Goal: Task Accomplishment & Management: Use online tool/utility

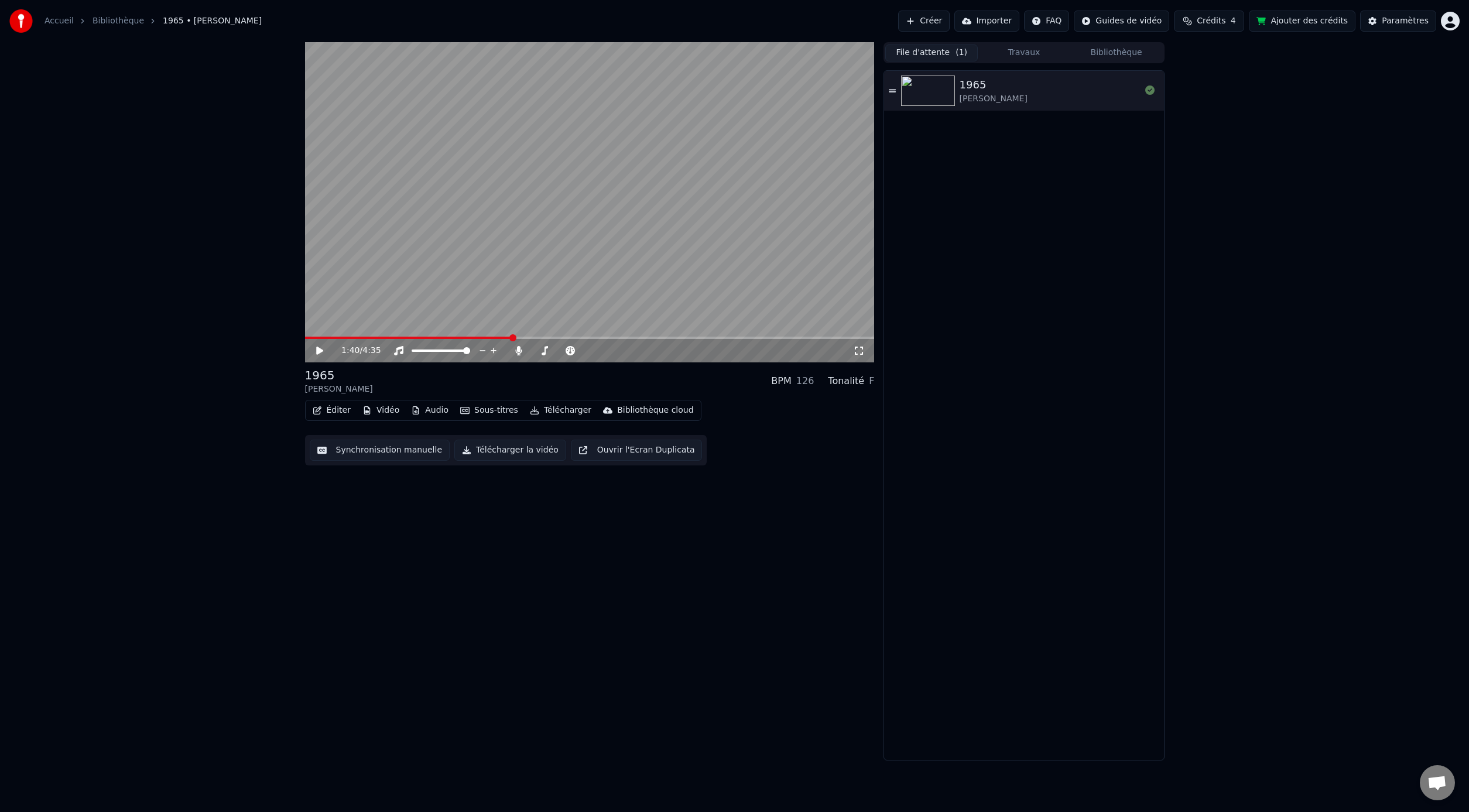
click at [940, 20] on button "Créer" at bounding box center [923, 21] width 51 height 21
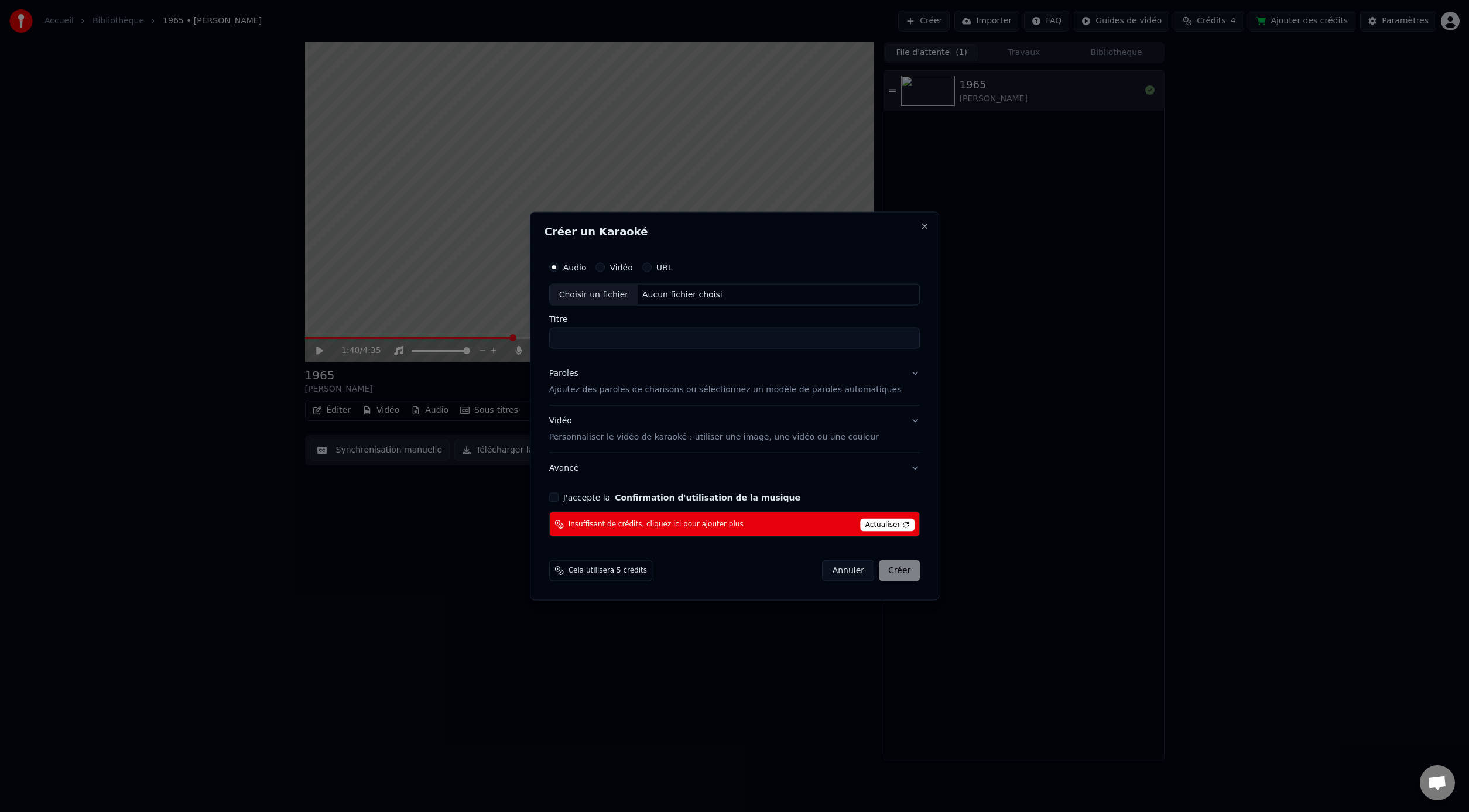
click at [652, 268] on button "URL" at bounding box center [646, 266] width 9 height 9
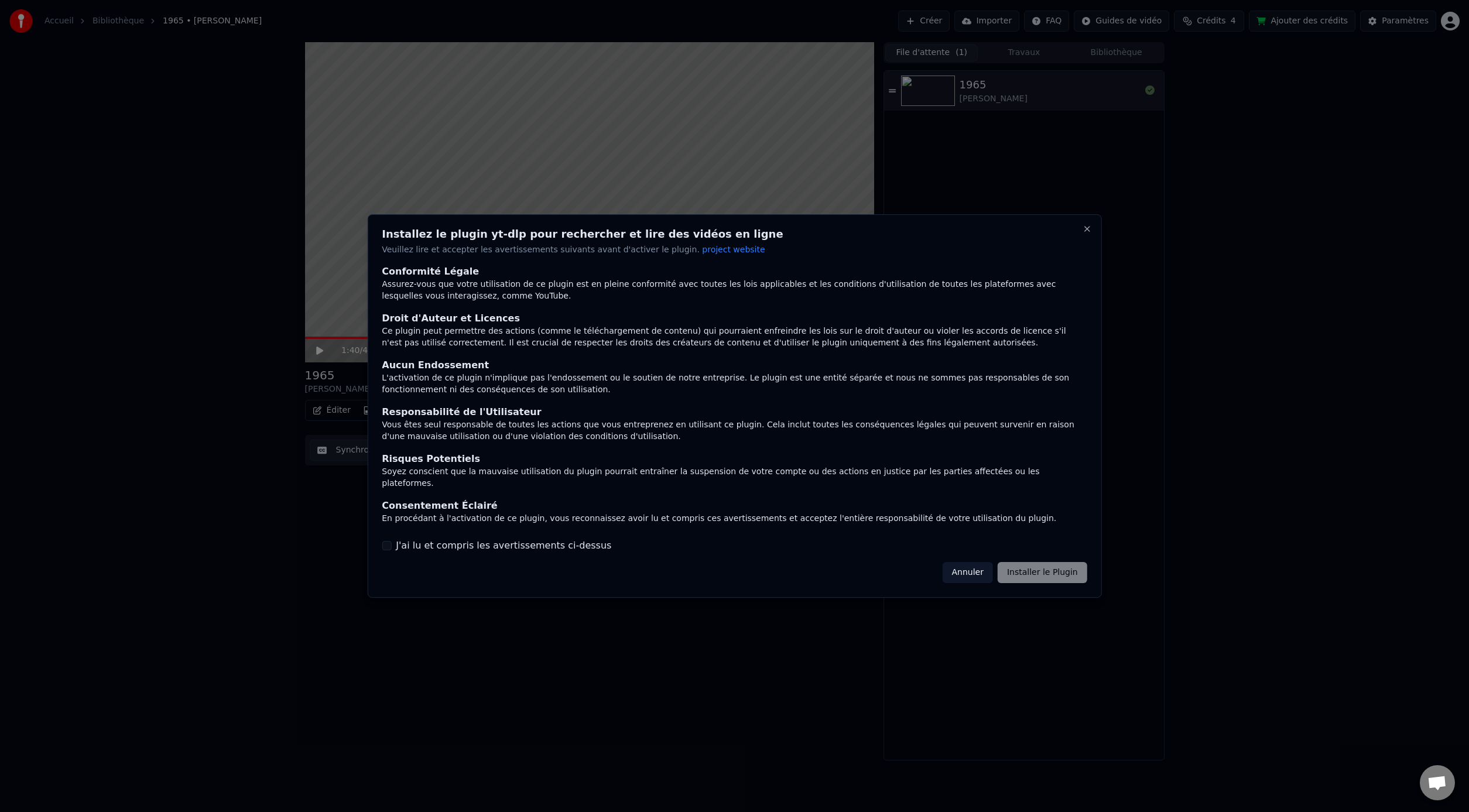
click at [507, 540] on label "J'ai lu et compris les avertissements ci-dessus" at bounding box center [503, 545] width 216 height 14
click at [391, 541] on button "J'ai lu et compris les avertissements ci-dessus" at bounding box center [386, 545] width 9 height 9
click at [1027, 567] on button "Installer le Plugin" at bounding box center [1043, 573] width 90 height 21
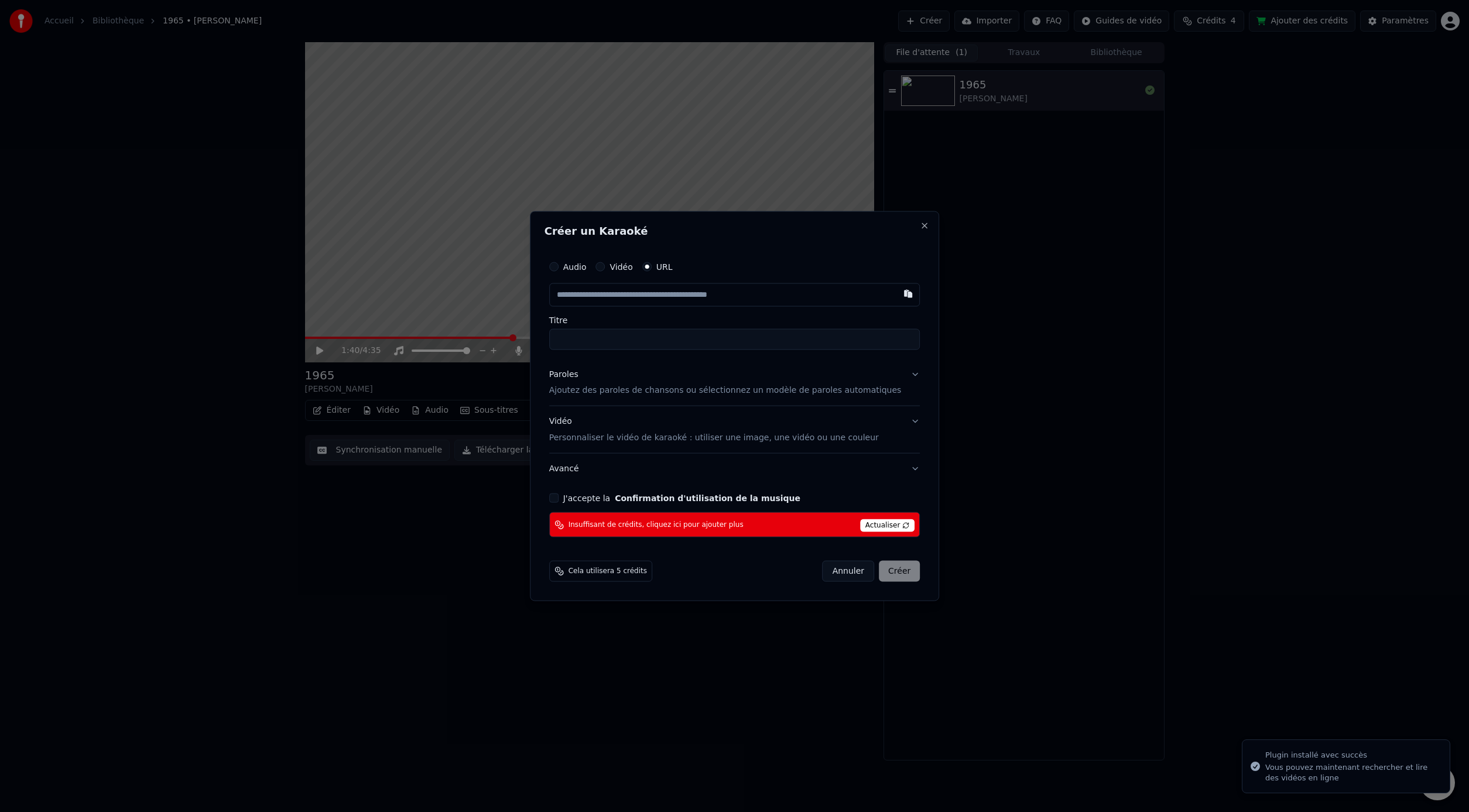
type input "**********"
click at [672, 390] on p "Ajoutez des paroles de chansons ou sélectionnez un modèle de paroles automatiqu…" at bounding box center [725, 390] width 352 height 11
type input "**********"
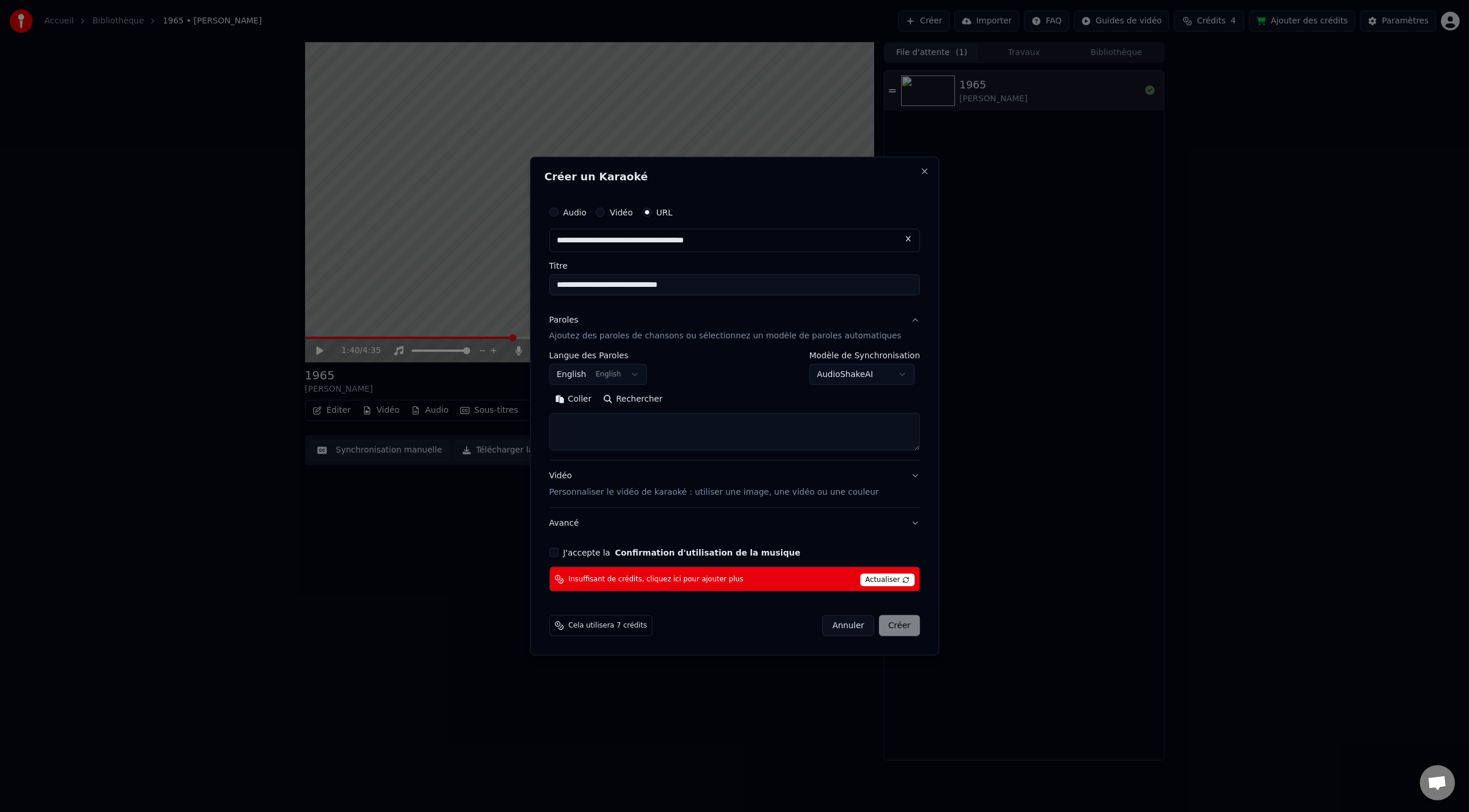
click at [636, 381] on body "**********" at bounding box center [734, 406] width 1469 height 812
select select "**"
click at [632, 400] on button "Rechercher" at bounding box center [632, 399] width 71 height 19
type textarea "**********"
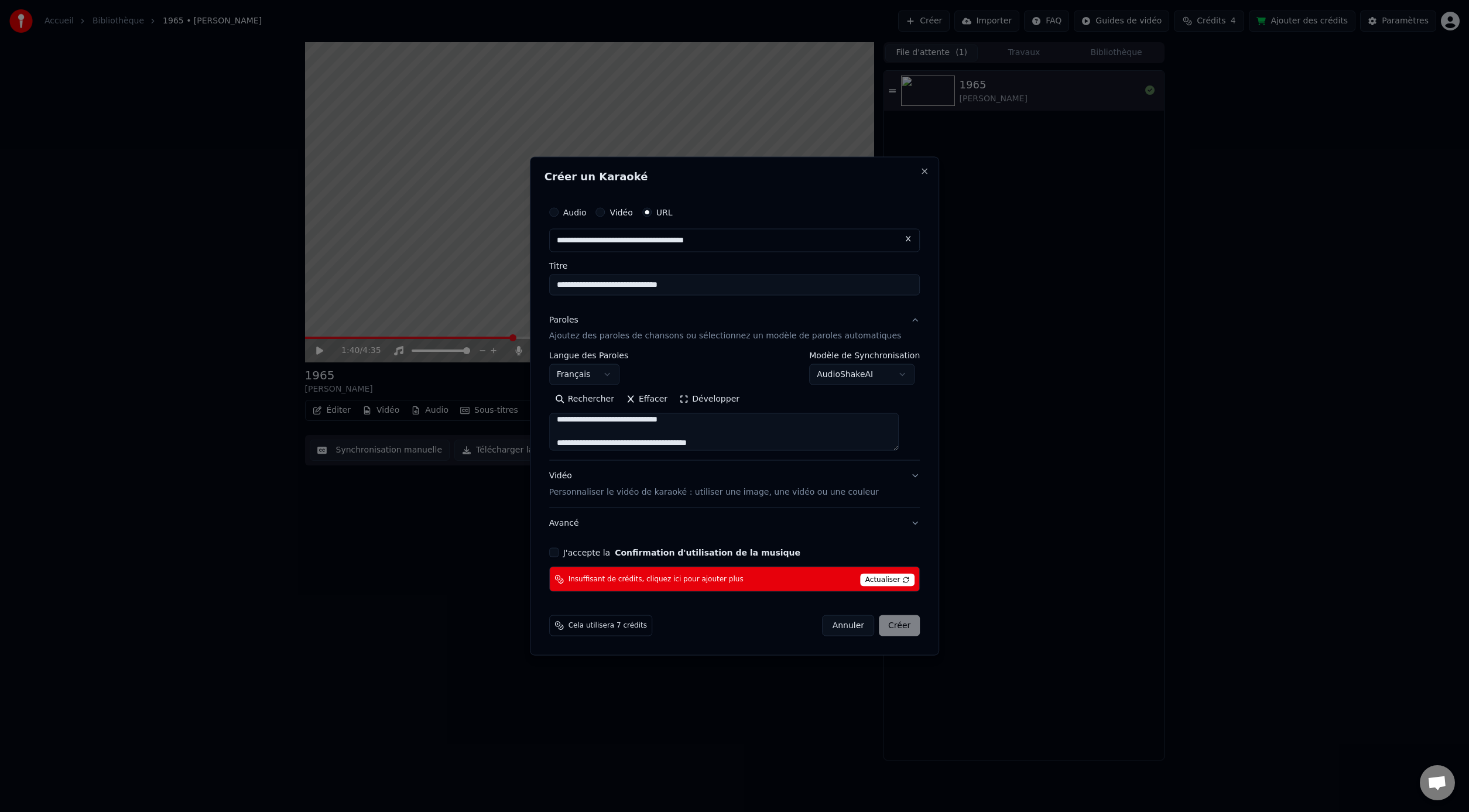
scroll to position [0, 0]
click at [621, 489] on p "Personnaliser le vidéo de karaoké : utiliser une image, une vidéo ou une couleur" at bounding box center [713, 492] width 329 height 11
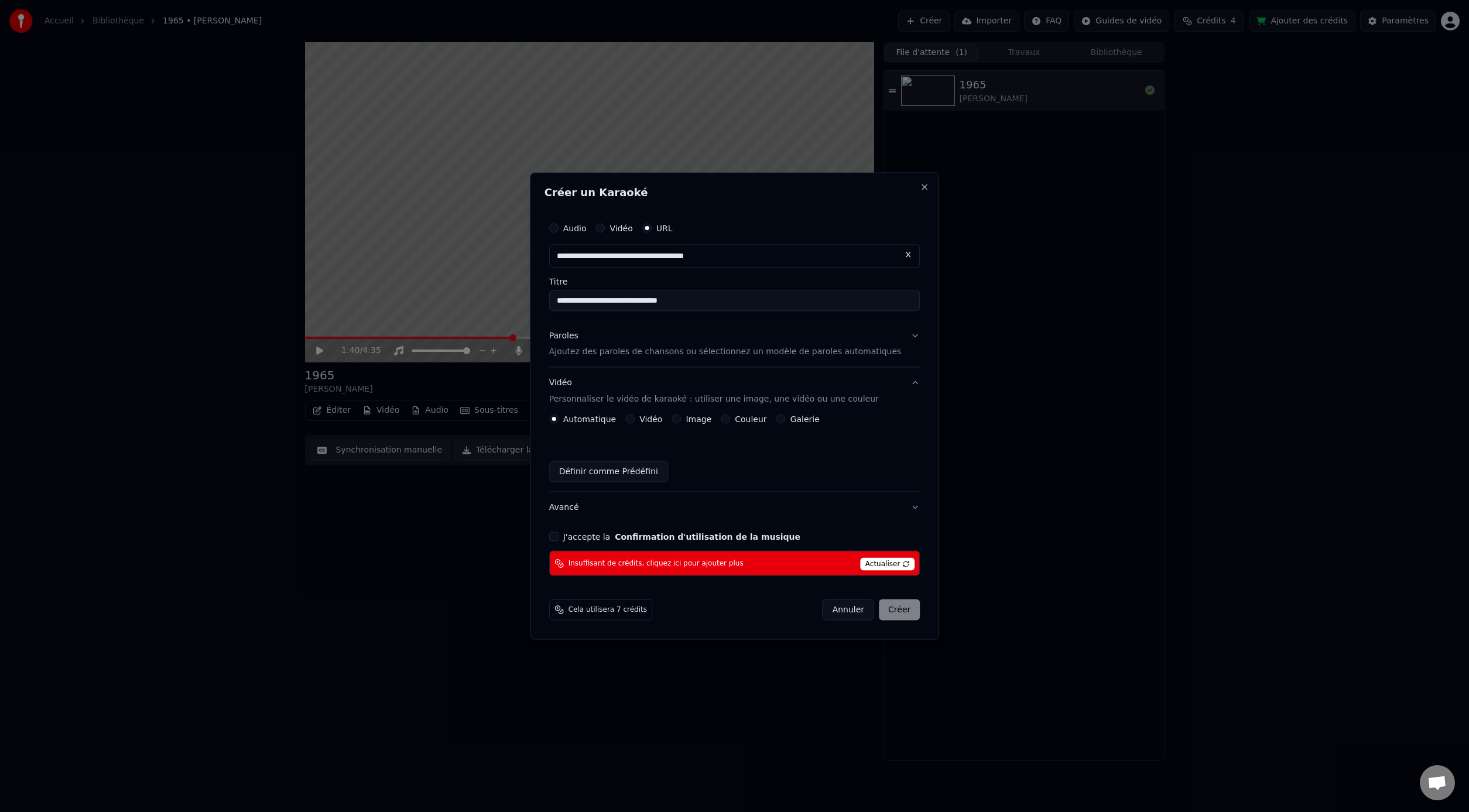
click at [612, 401] on p "Personnaliser le vidéo de karaoké : utiliser une image, une vidéo ou une couleur" at bounding box center [713, 399] width 329 height 11
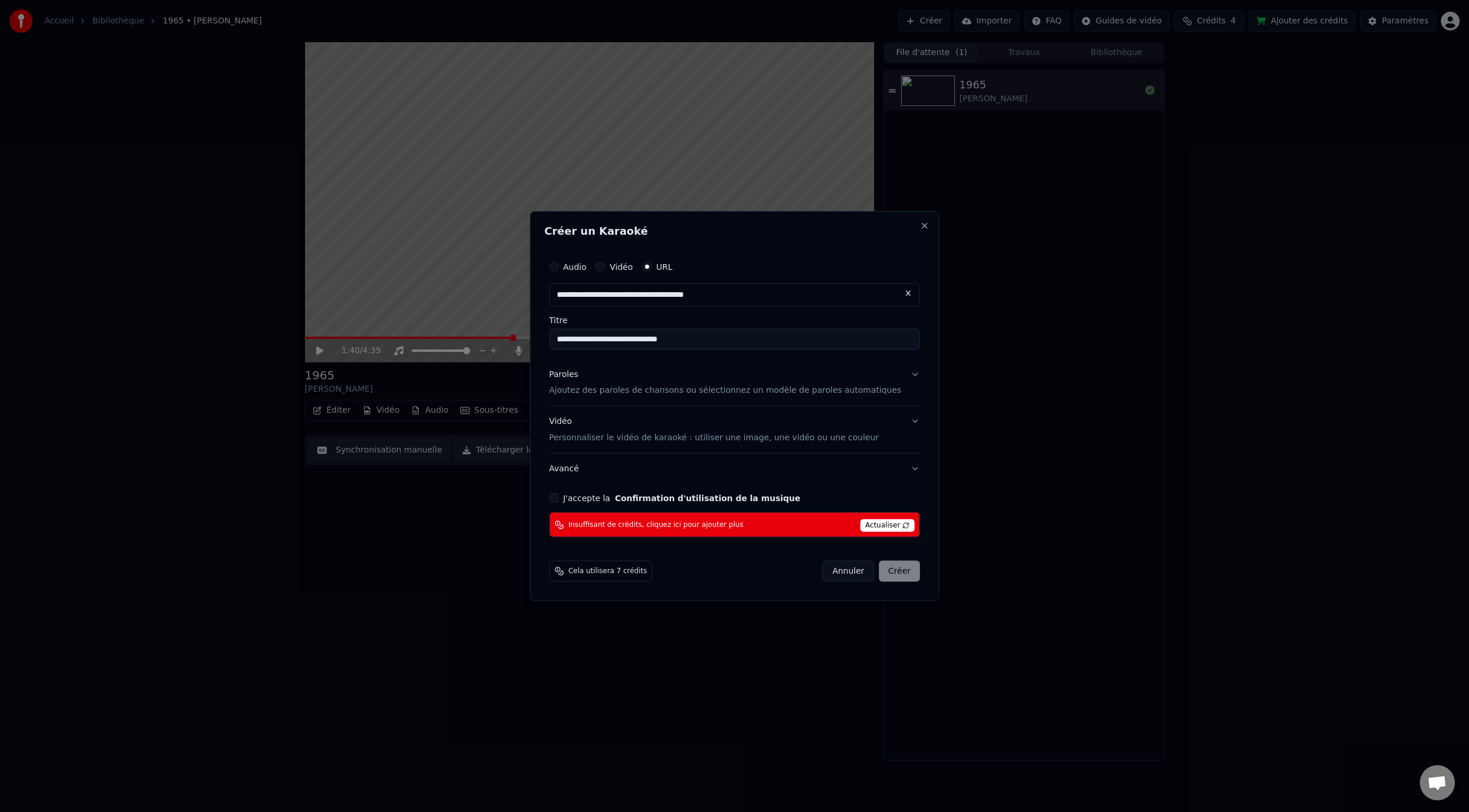
click at [604, 434] on p "Personnaliser le vidéo de karaoké : utiliser une image, une vidéo ou une couleur" at bounding box center [713, 438] width 329 height 11
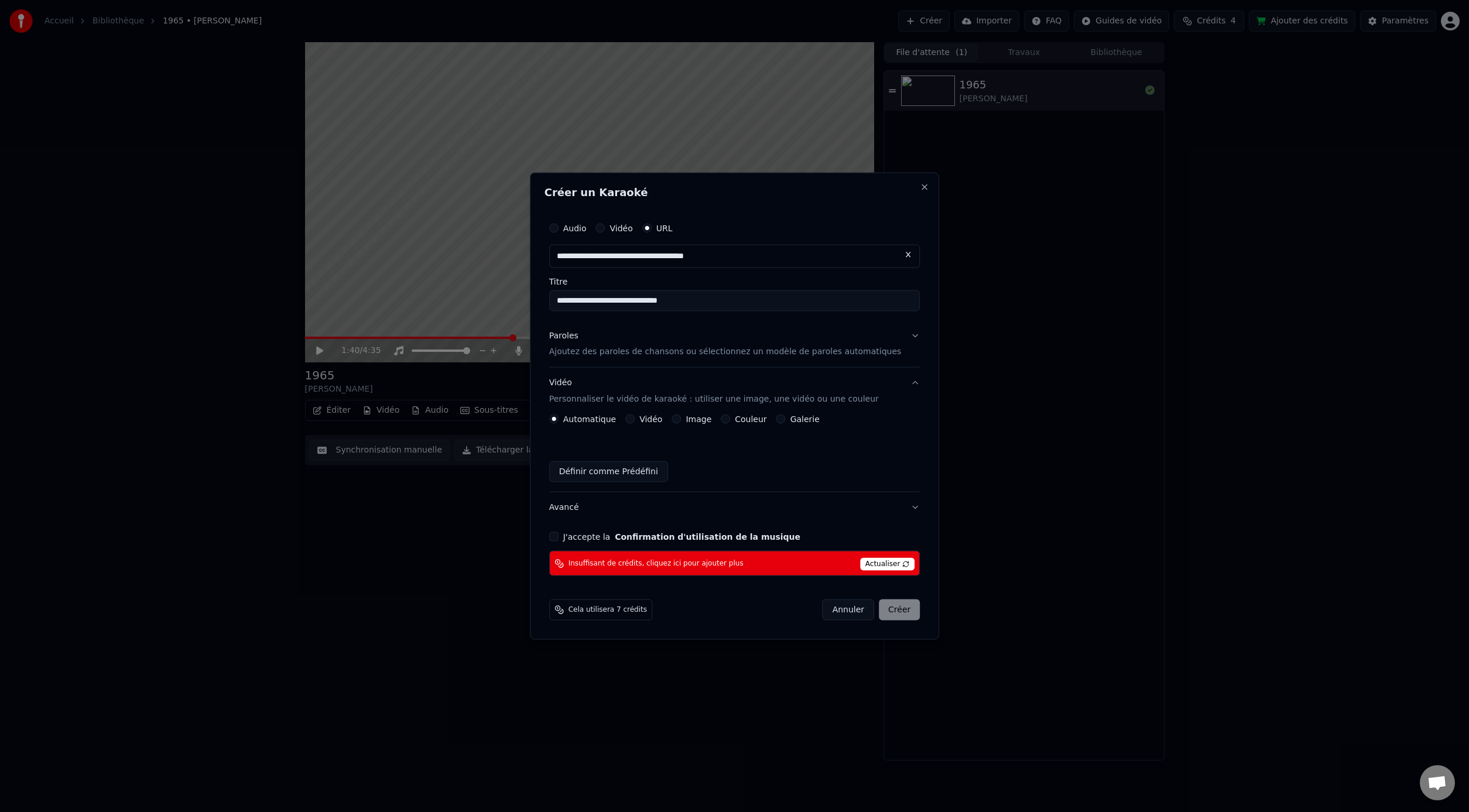
click at [652, 420] on label "Vidéo" at bounding box center [650, 419] width 23 height 8
click at [635, 420] on button "Vidéo" at bounding box center [629, 418] width 9 height 9
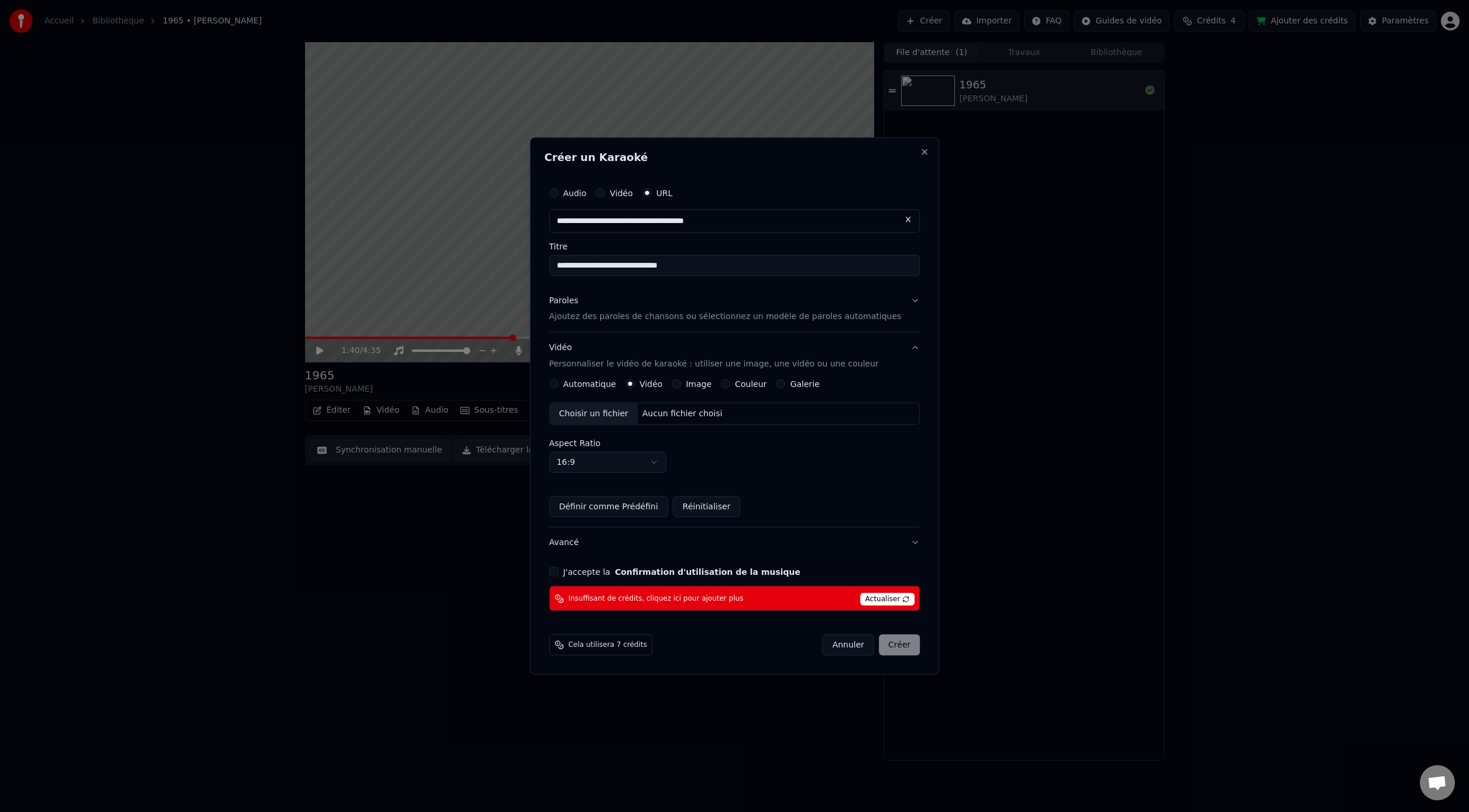
type button "video"
click at [650, 417] on div "Aucun fichier choisi" at bounding box center [682, 413] width 90 height 11
click at [569, 570] on div "J'accepte la Confirmation d'utilisation de la musique" at bounding box center [734, 571] width 371 height 9
click at [559, 573] on button "J'accepte la Confirmation d'utilisation de la musique" at bounding box center [553, 571] width 9 height 9
click at [860, 596] on span "Actualiser" at bounding box center [887, 600] width 55 height 13
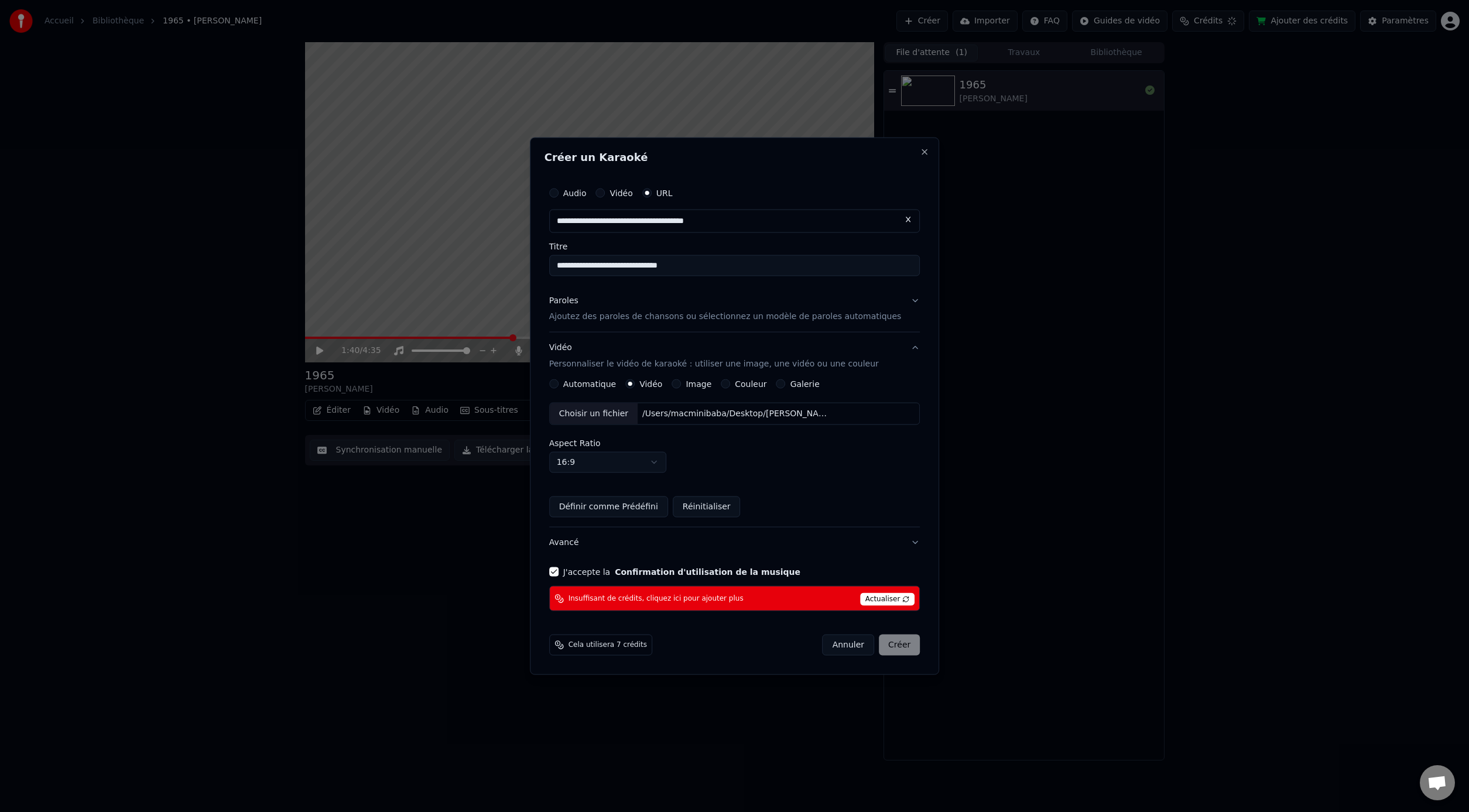
click at [860, 598] on span "Actualiser" at bounding box center [887, 600] width 55 height 13
click at [595, 645] on span "Cela utilisera 7 crédits" at bounding box center [608, 645] width 78 height 9
click at [883, 596] on span "Actualiser" at bounding box center [887, 600] width 55 height 13
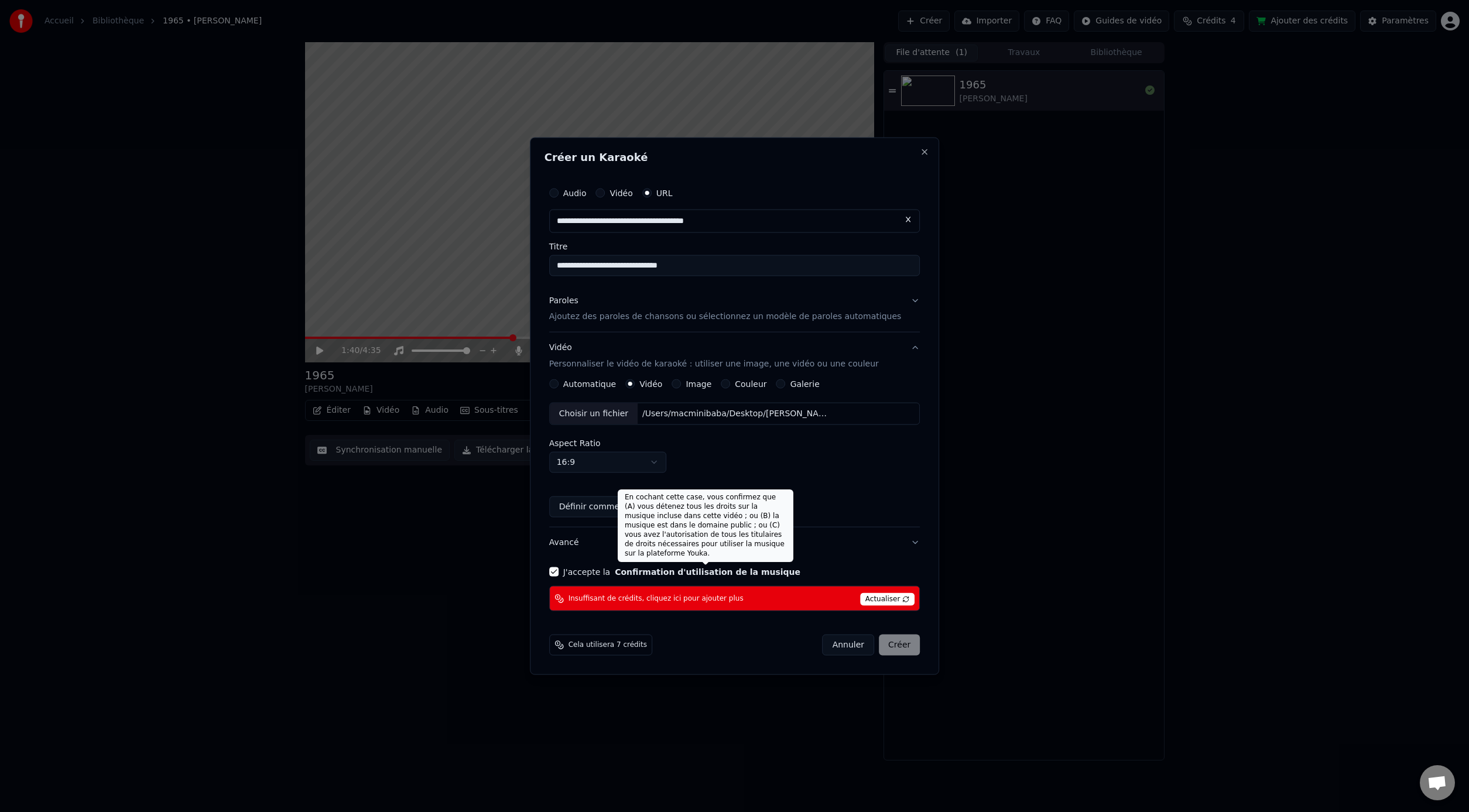
click at [721, 569] on button "Confirmation d'utilisation de la musique" at bounding box center [707, 572] width 185 height 8
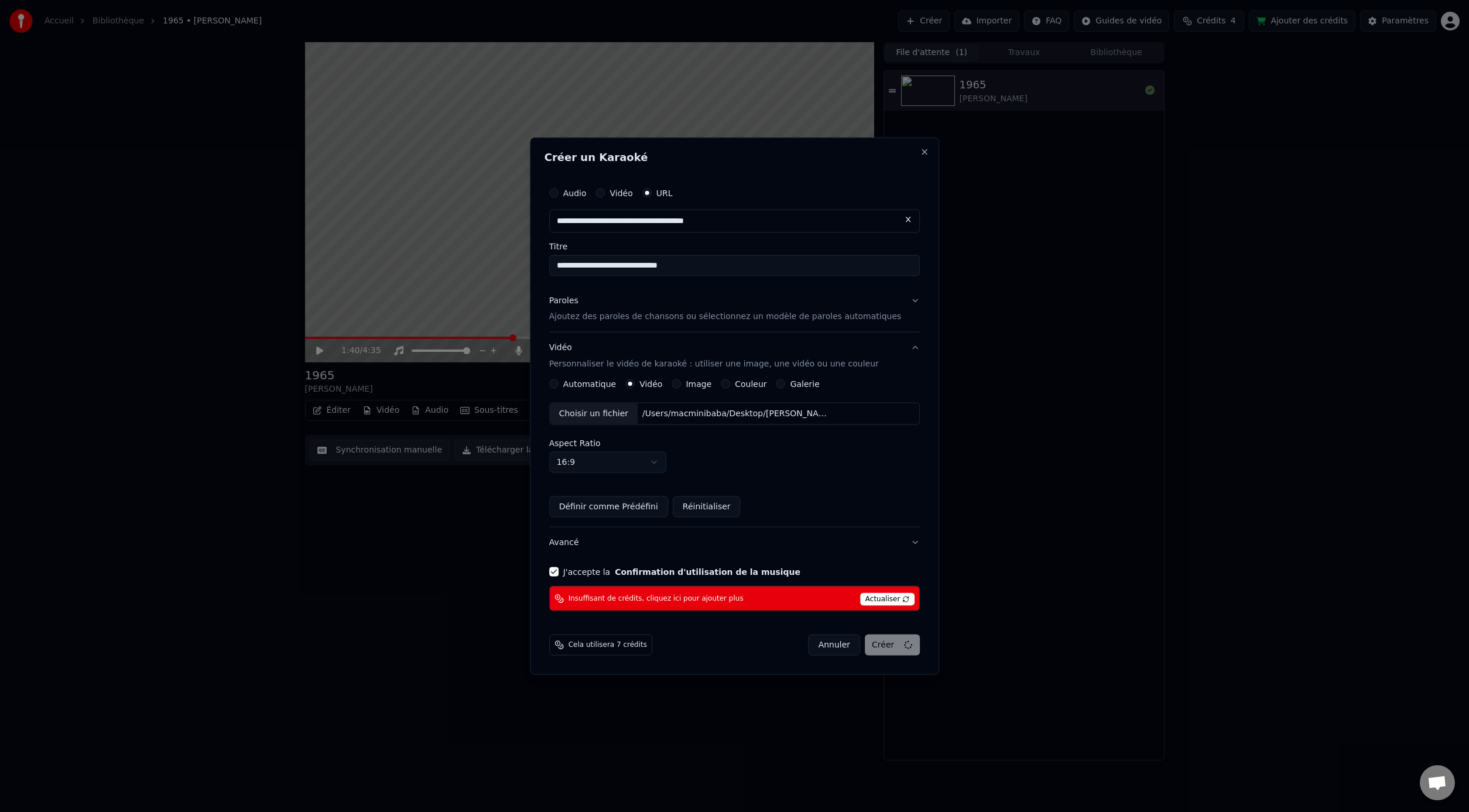
click at [721, 568] on button "Confirmation d'utilisation de la musique" at bounding box center [707, 572] width 185 height 8
click at [891, 599] on span "Actualiser" at bounding box center [887, 600] width 55 height 13
click at [583, 598] on span "Insuffisant de crédits, cliquez ici pour ajouter plus" at bounding box center [656, 598] width 175 height 9
click at [608, 543] on button "Avancé" at bounding box center [734, 542] width 371 height 30
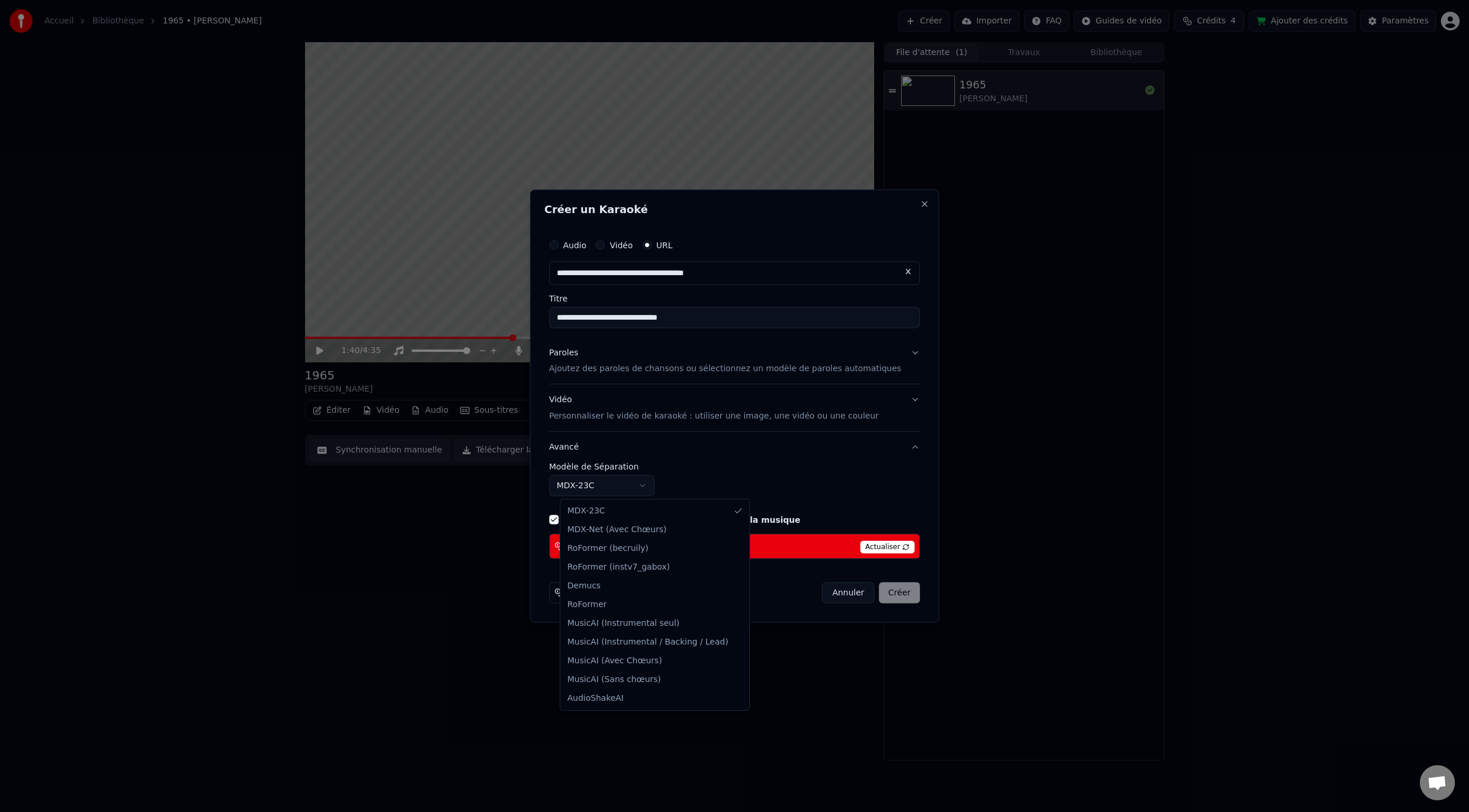
click at [643, 487] on body "**********" at bounding box center [734, 406] width 1469 height 812
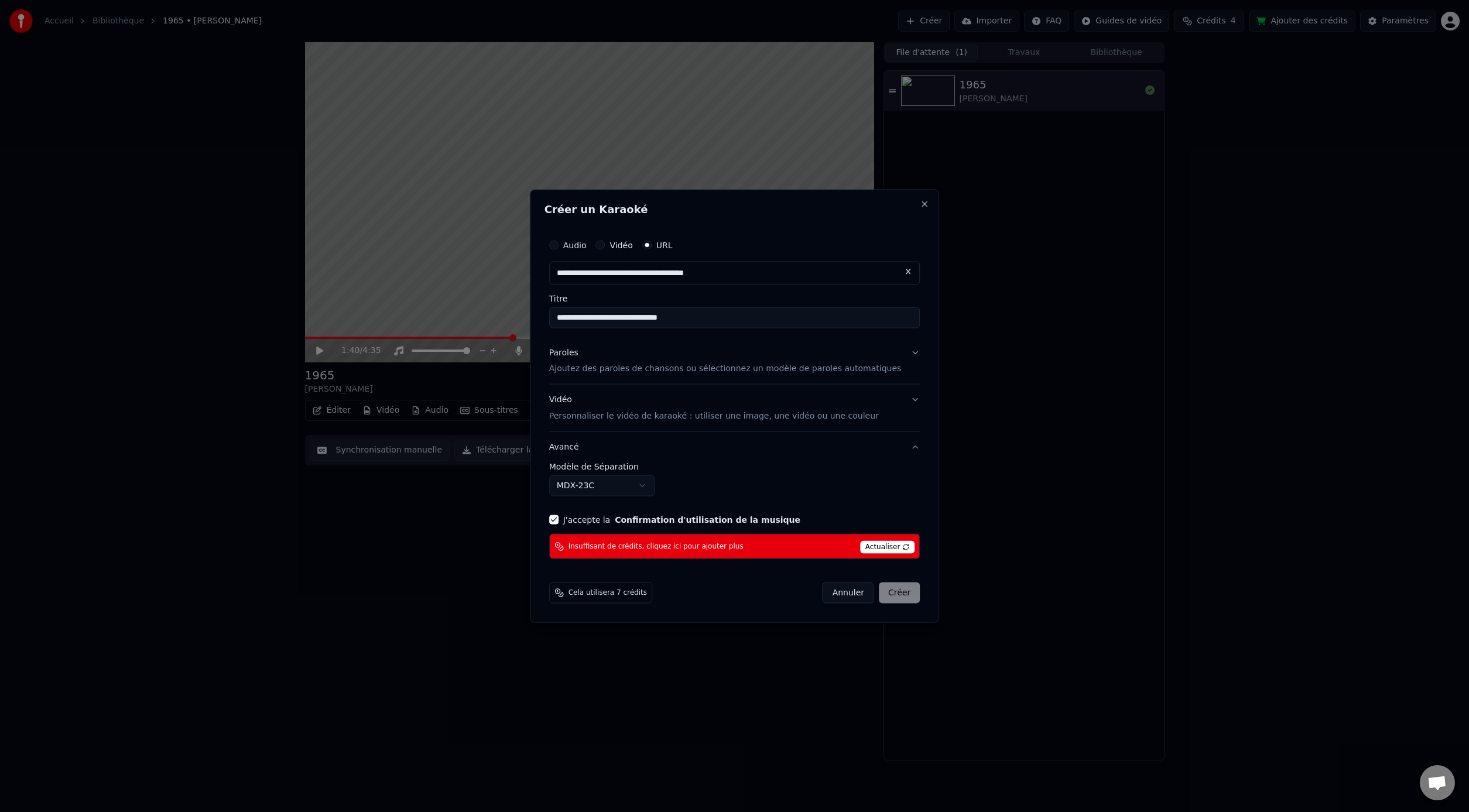
click at [574, 518] on label "J'accepte la Confirmation d'utilisation de la musique" at bounding box center [681, 520] width 237 height 8
click at [559, 518] on button "J'accepte la Confirmation d'utilisation de la musique" at bounding box center [553, 520] width 9 height 9
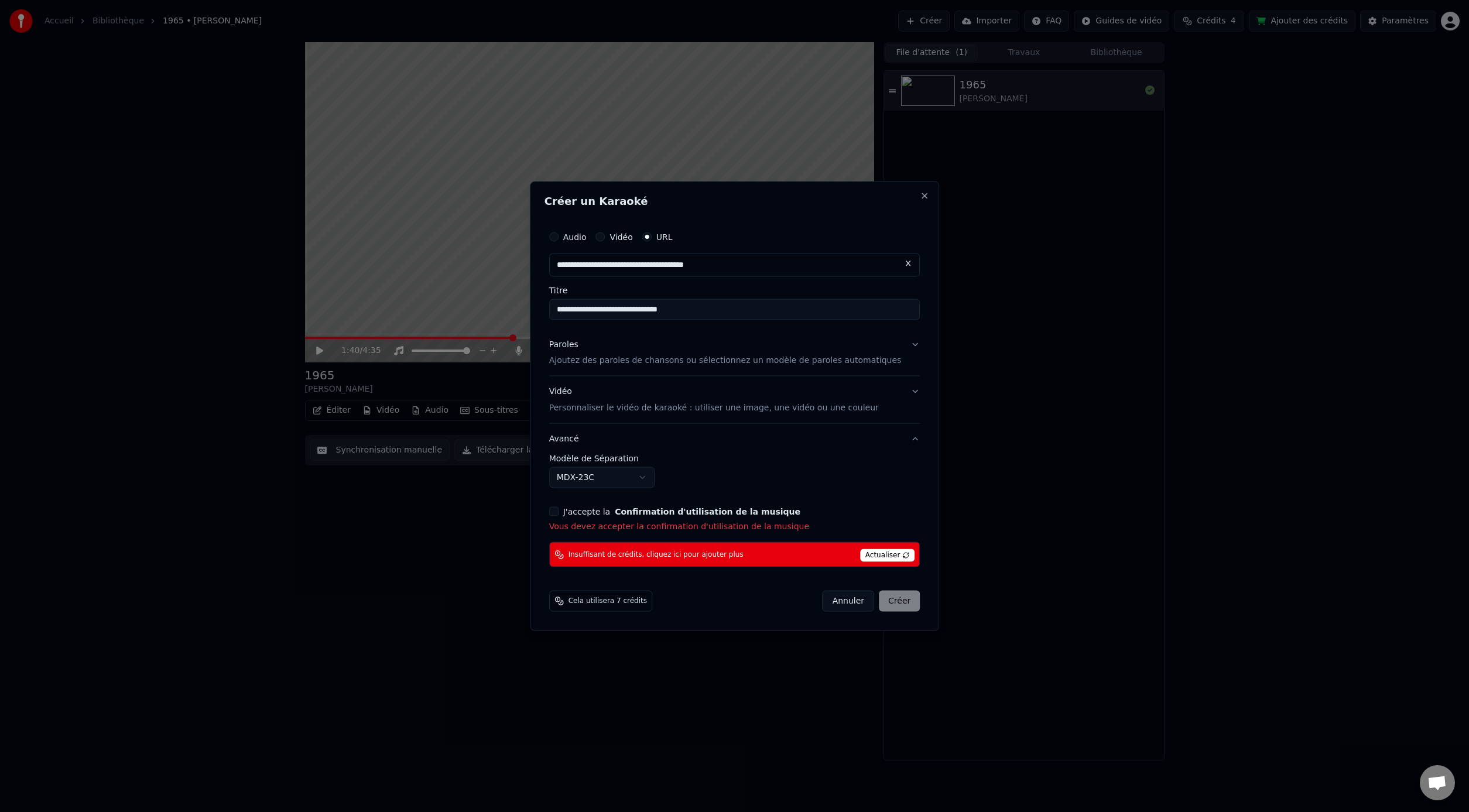
click at [568, 520] on div "J'accepte la Confirmation d'utilisation de la musique Vous devez accepter la co…" at bounding box center [734, 520] width 371 height 26
click at [559, 515] on button "J'accepte la Confirmation d'utilisation de la musique" at bounding box center [553, 511] width 9 height 9
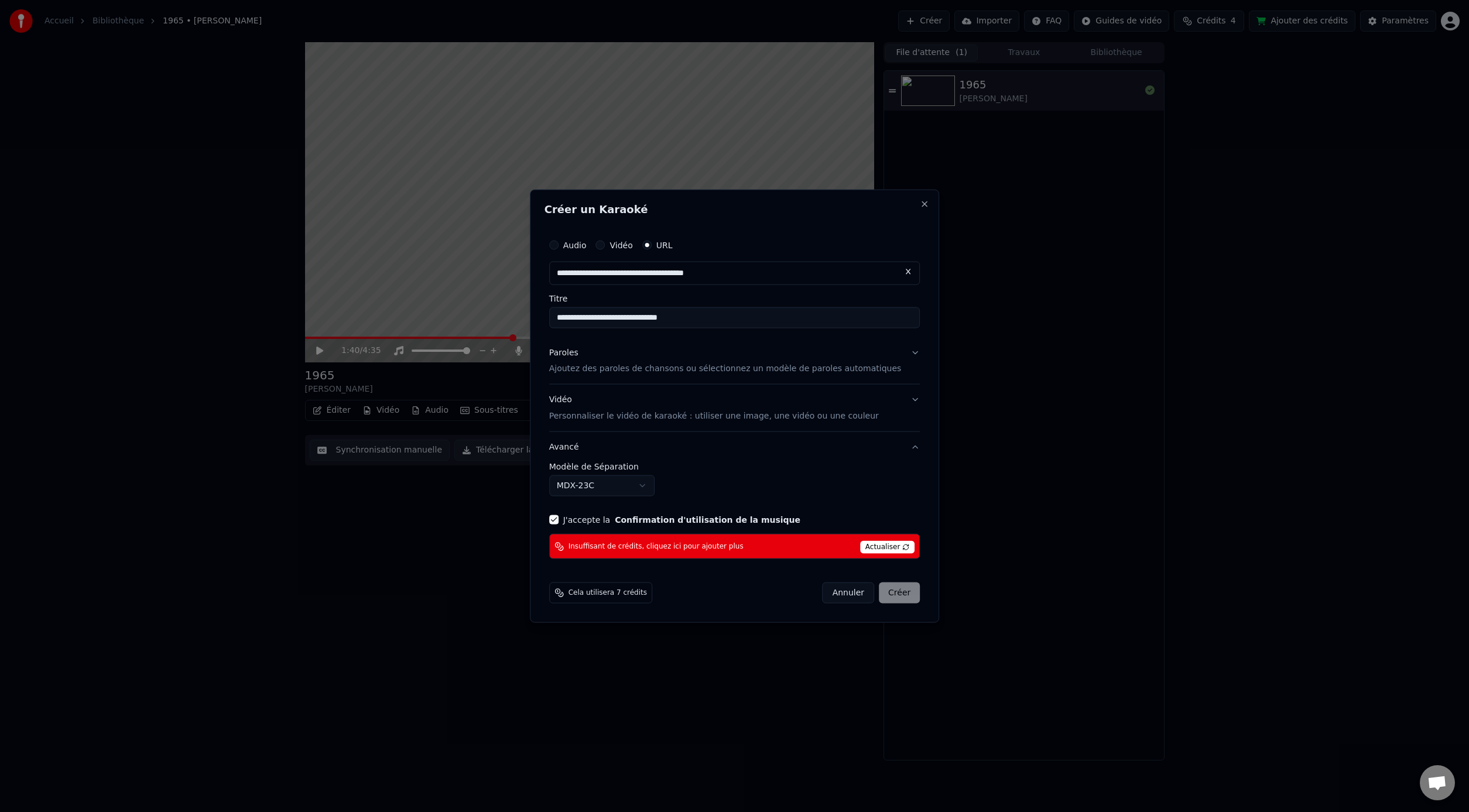
click at [882, 596] on div "Annuler Créer" at bounding box center [872, 593] width 98 height 21
click at [879, 597] on div "Annuler Créer" at bounding box center [872, 593] width 98 height 21
click at [879, 596] on div "Annuler Créer" at bounding box center [872, 593] width 98 height 21
click at [633, 591] on span "Cela utilisera 7 crédits" at bounding box center [608, 592] width 78 height 9
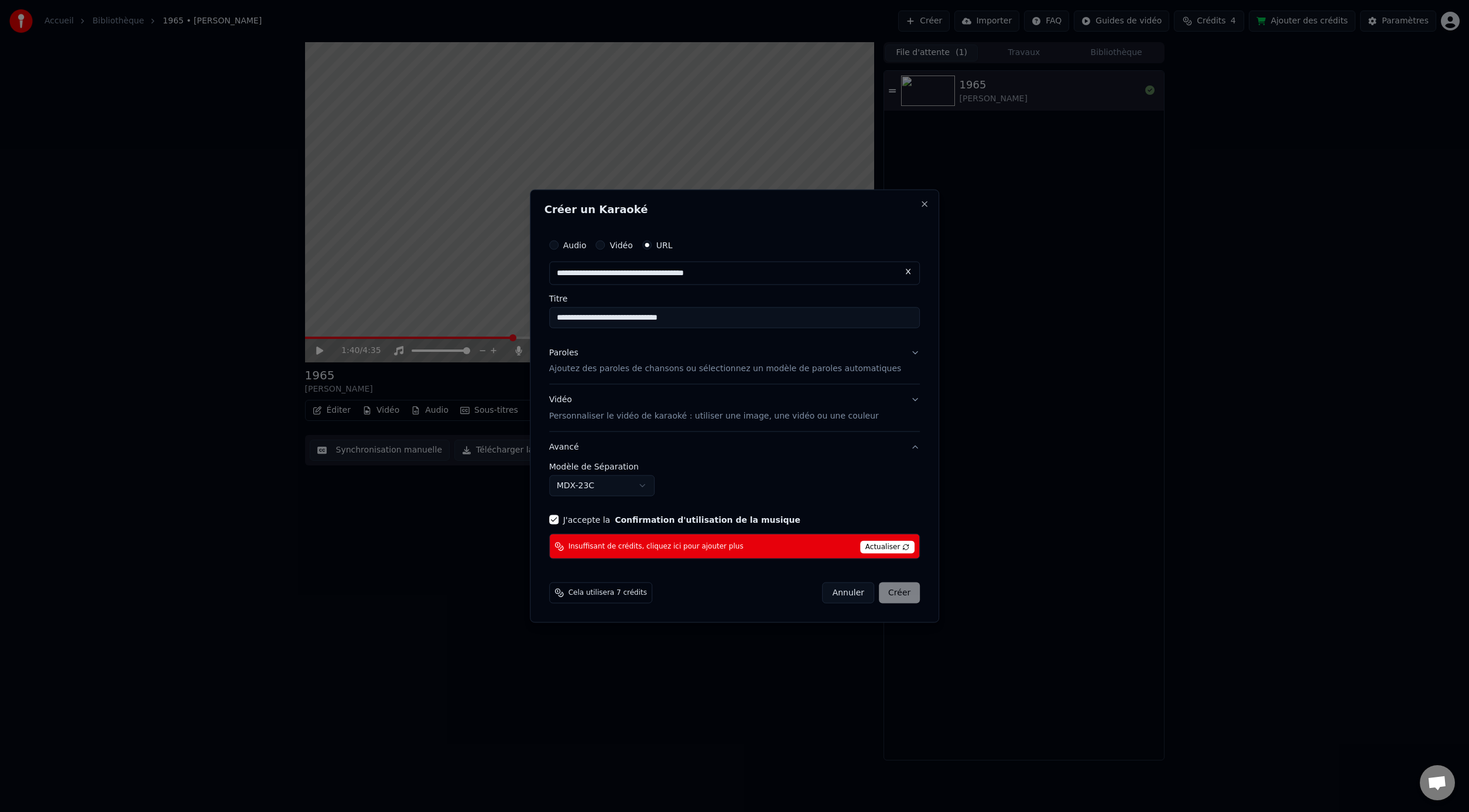
click at [632, 592] on span "Cela utilisera 7 crédits" at bounding box center [608, 592] width 78 height 9
click at [921, 205] on div "**********" at bounding box center [734, 405] width 410 height 434
click at [919, 205] on div "**********" at bounding box center [734, 405] width 410 height 434
click at [920, 208] on div "**********" at bounding box center [734, 405] width 410 height 434
click at [920, 205] on button "Close" at bounding box center [924, 203] width 9 height 9
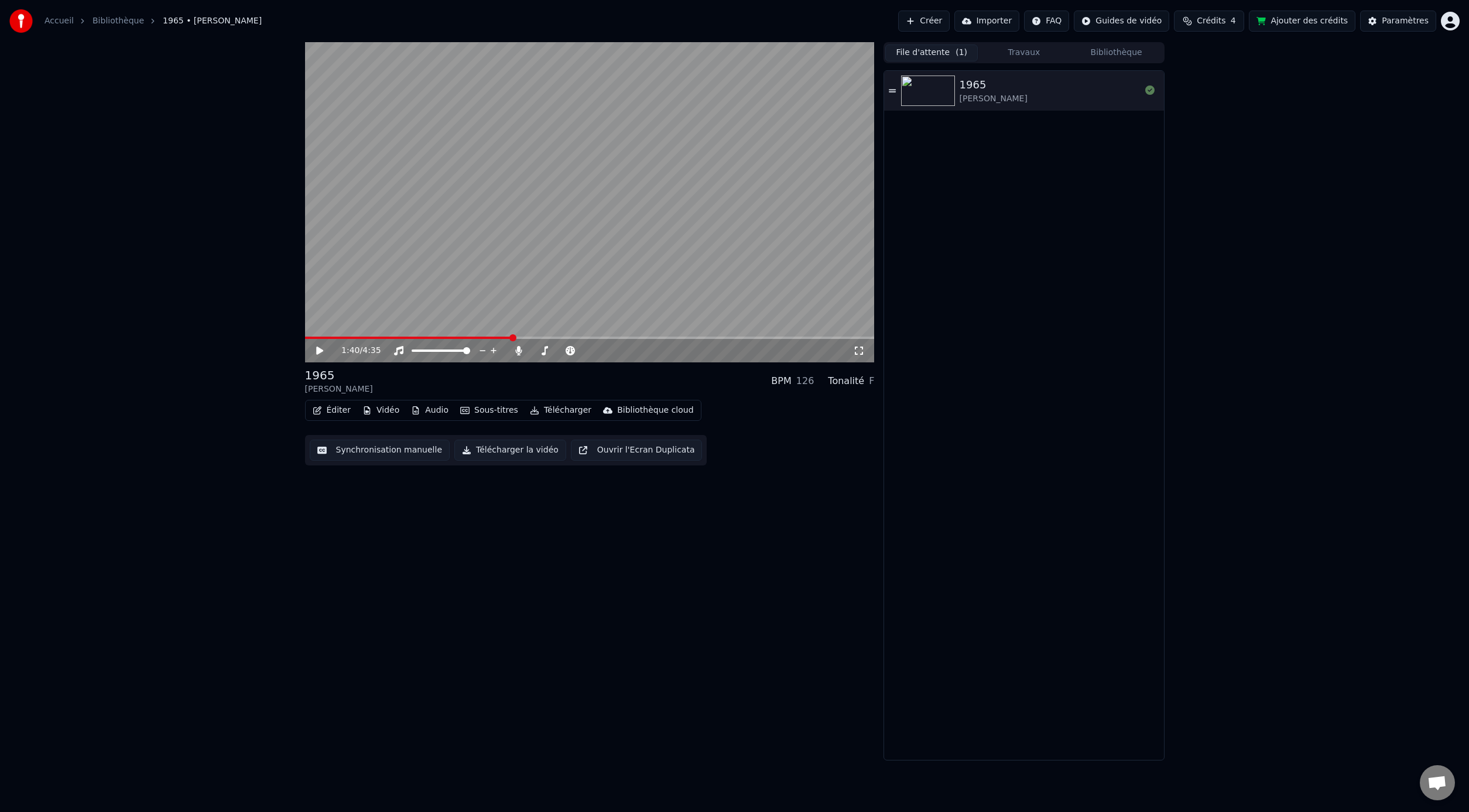
click at [939, 22] on button "Créer" at bounding box center [923, 21] width 51 height 21
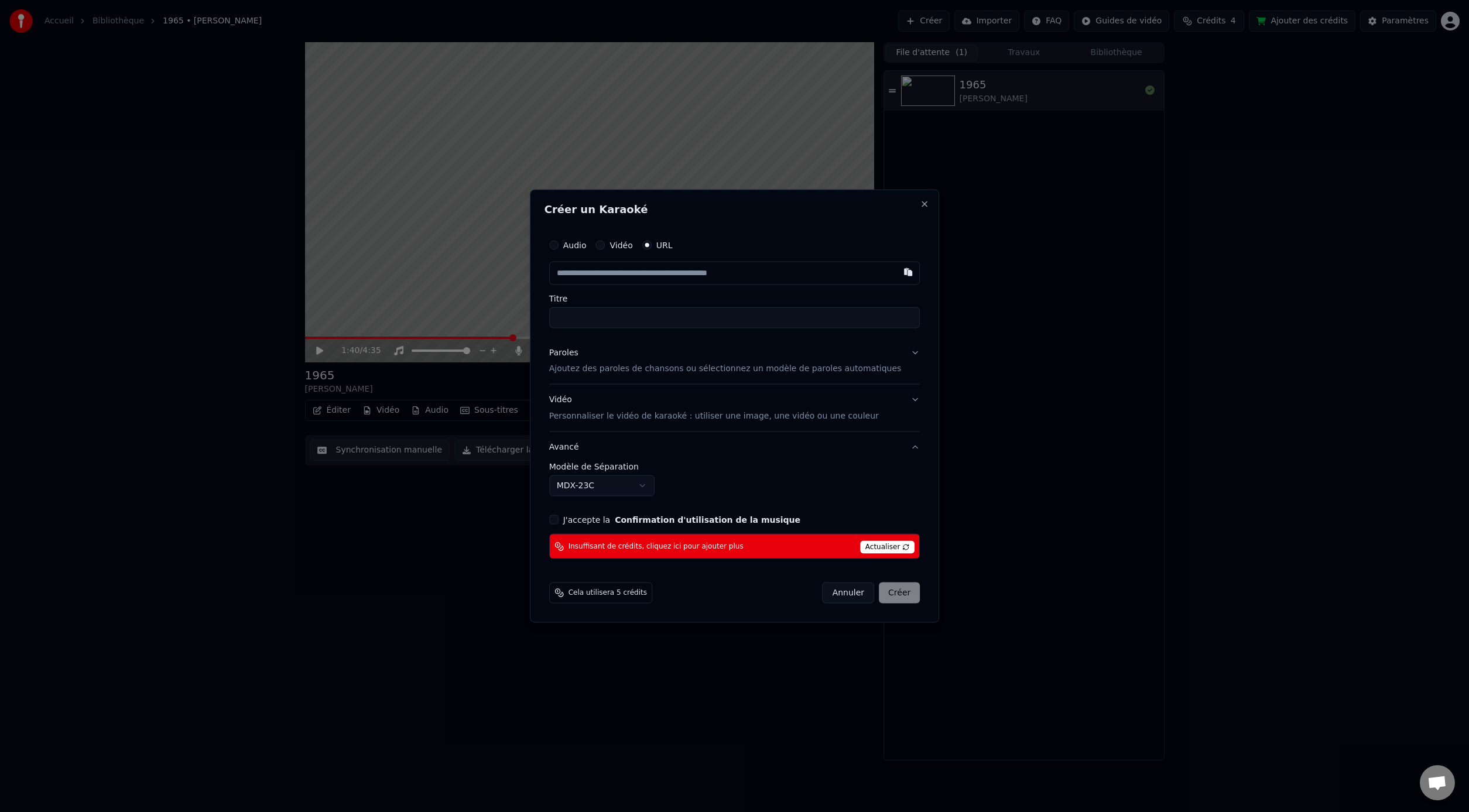
click at [687, 548] on span "Insuffisant de crédits, cliquez ici pour ajouter plus" at bounding box center [656, 546] width 175 height 9
click at [920, 206] on button "Close" at bounding box center [924, 203] width 9 height 9
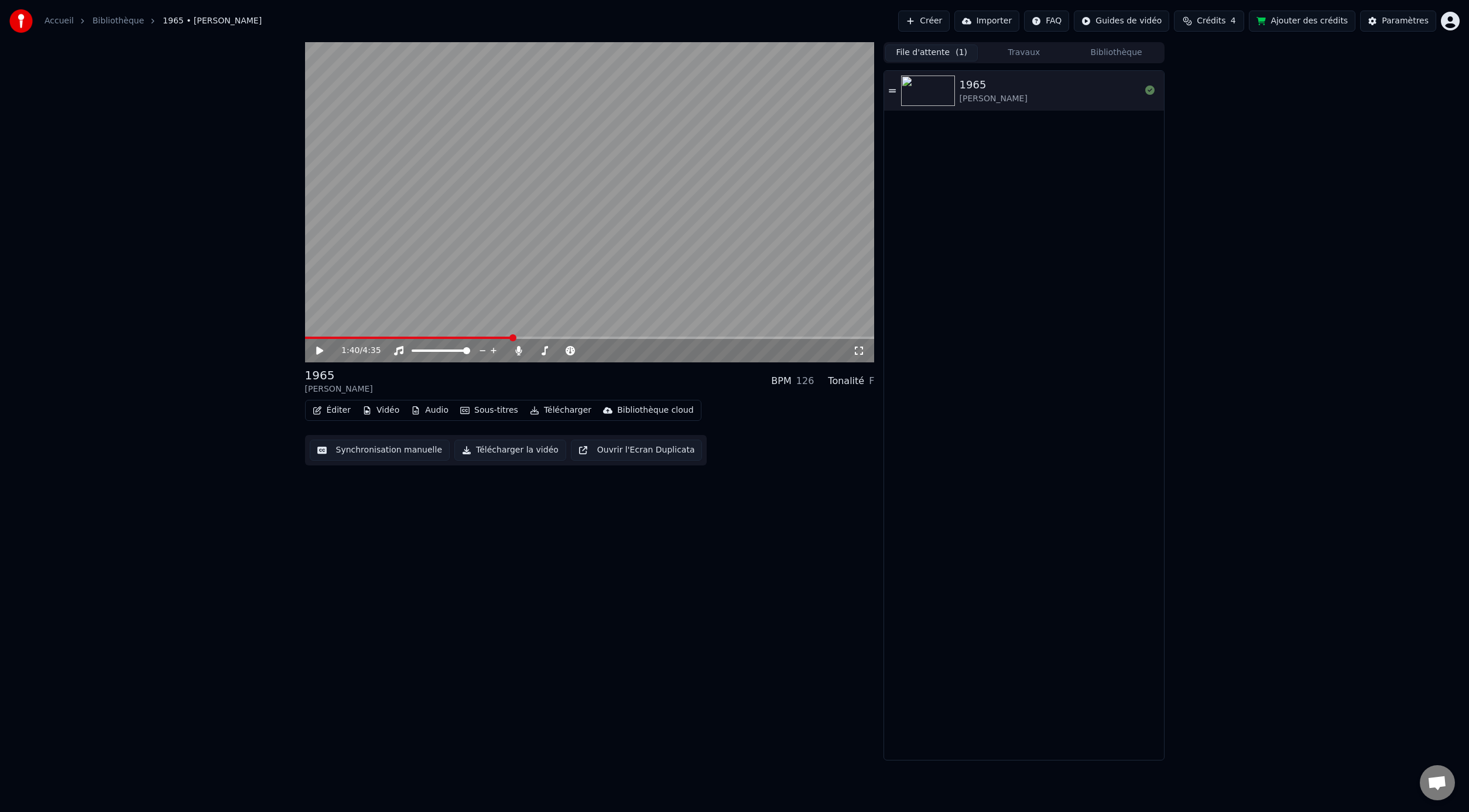
click at [1047, 84] on div "1965 [PERSON_NAME]" at bounding box center [1049, 91] width 181 height 28
click at [1034, 87] on div "1965 [PERSON_NAME]" at bounding box center [1049, 91] width 181 height 28
click at [946, 87] on img at bounding box center [928, 90] width 54 height 30
click at [1299, 22] on button "Ajouter des crédits" at bounding box center [1302, 21] width 106 height 21
click at [408, 451] on button "Synchronisation manuelle" at bounding box center [380, 450] width 141 height 21
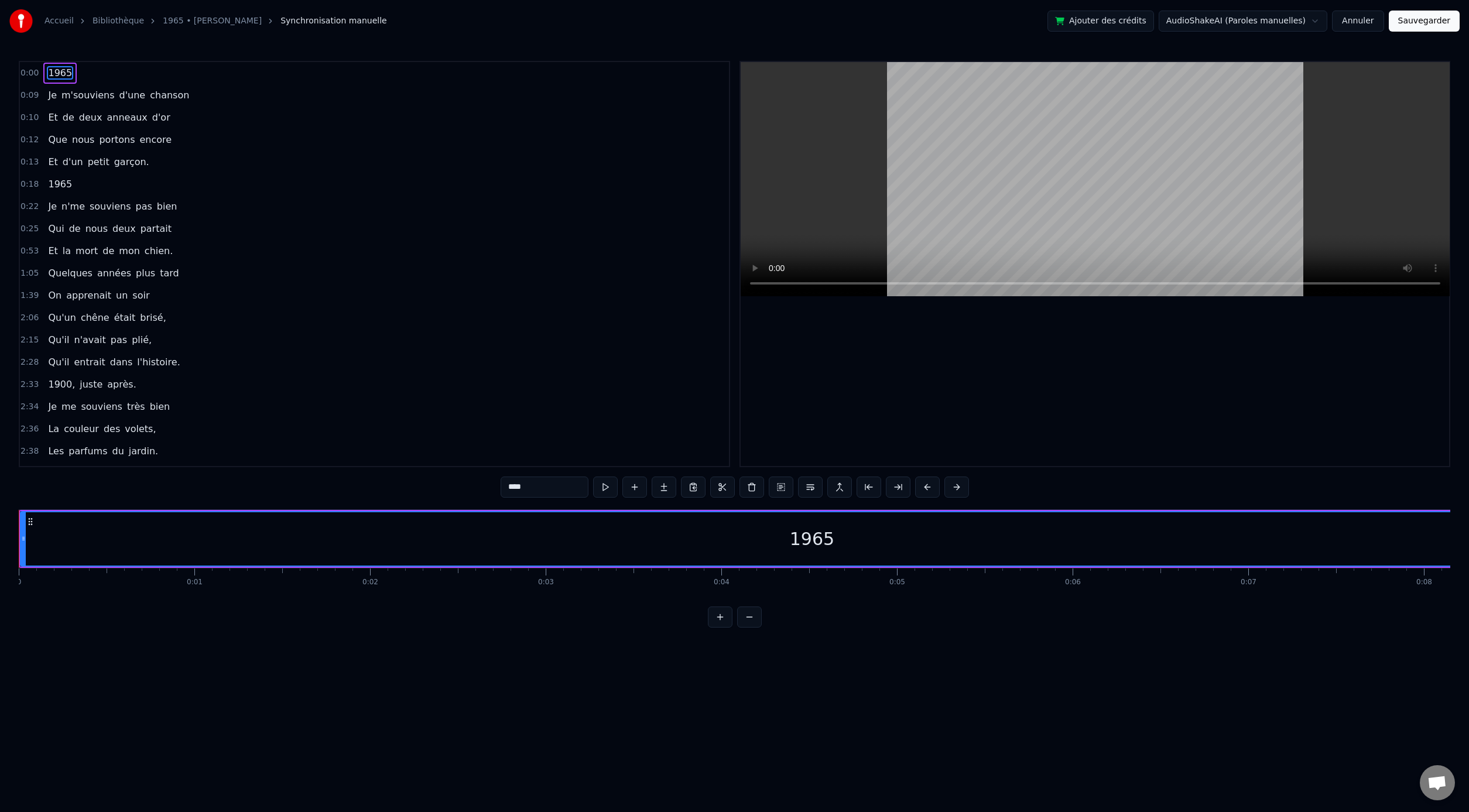
click at [100, 75] on div "0:00 1965" at bounding box center [374, 73] width 709 height 22
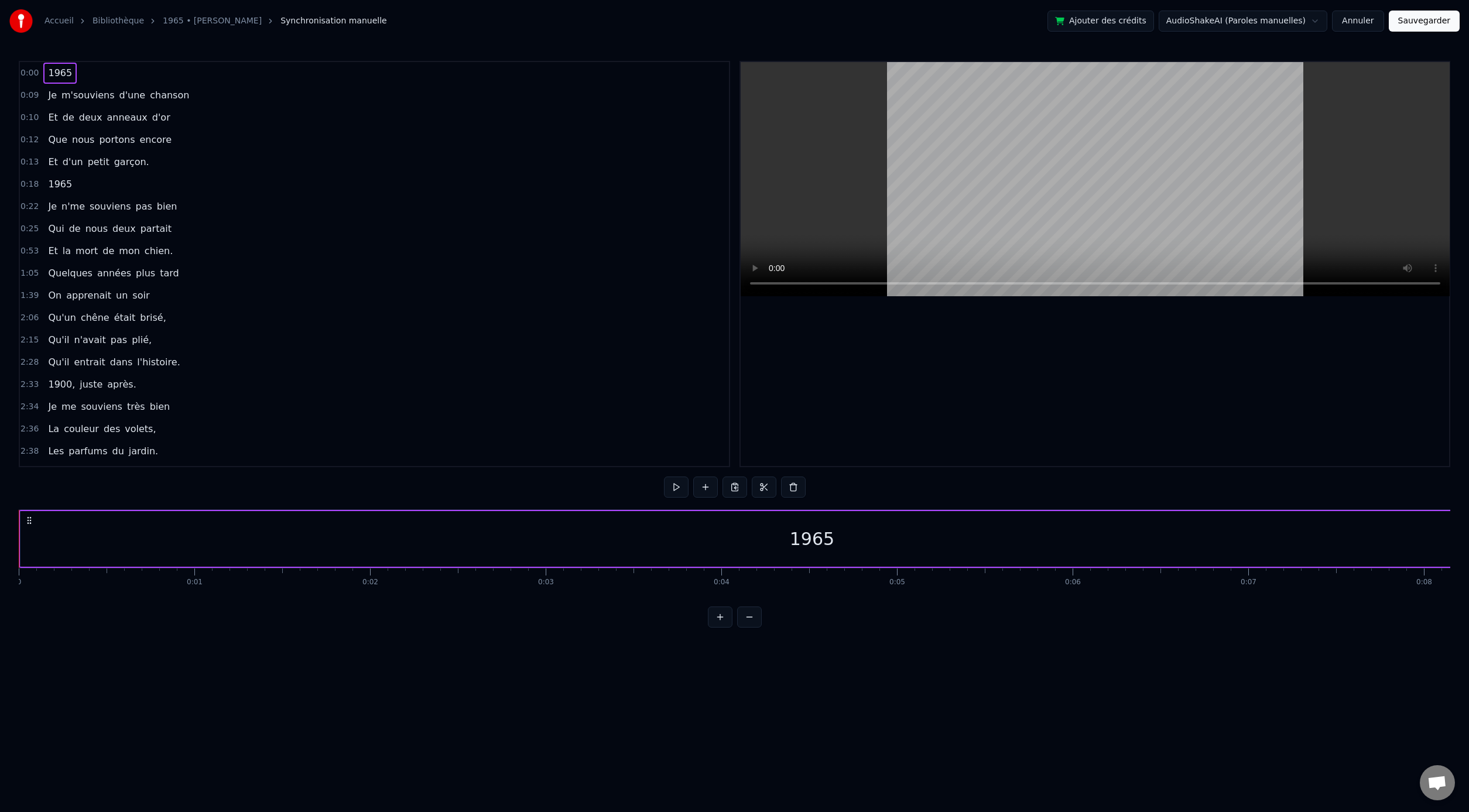
click at [87, 77] on div "0:00 1965" at bounding box center [374, 73] width 709 height 22
drag, startPoint x: 94, startPoint y: 95, endPoint x: 75, endPoint y: 96, distance: 19.0
click at [75, 96] on span "m'souviens" at bounding box center [87, 95] width 55 height 13
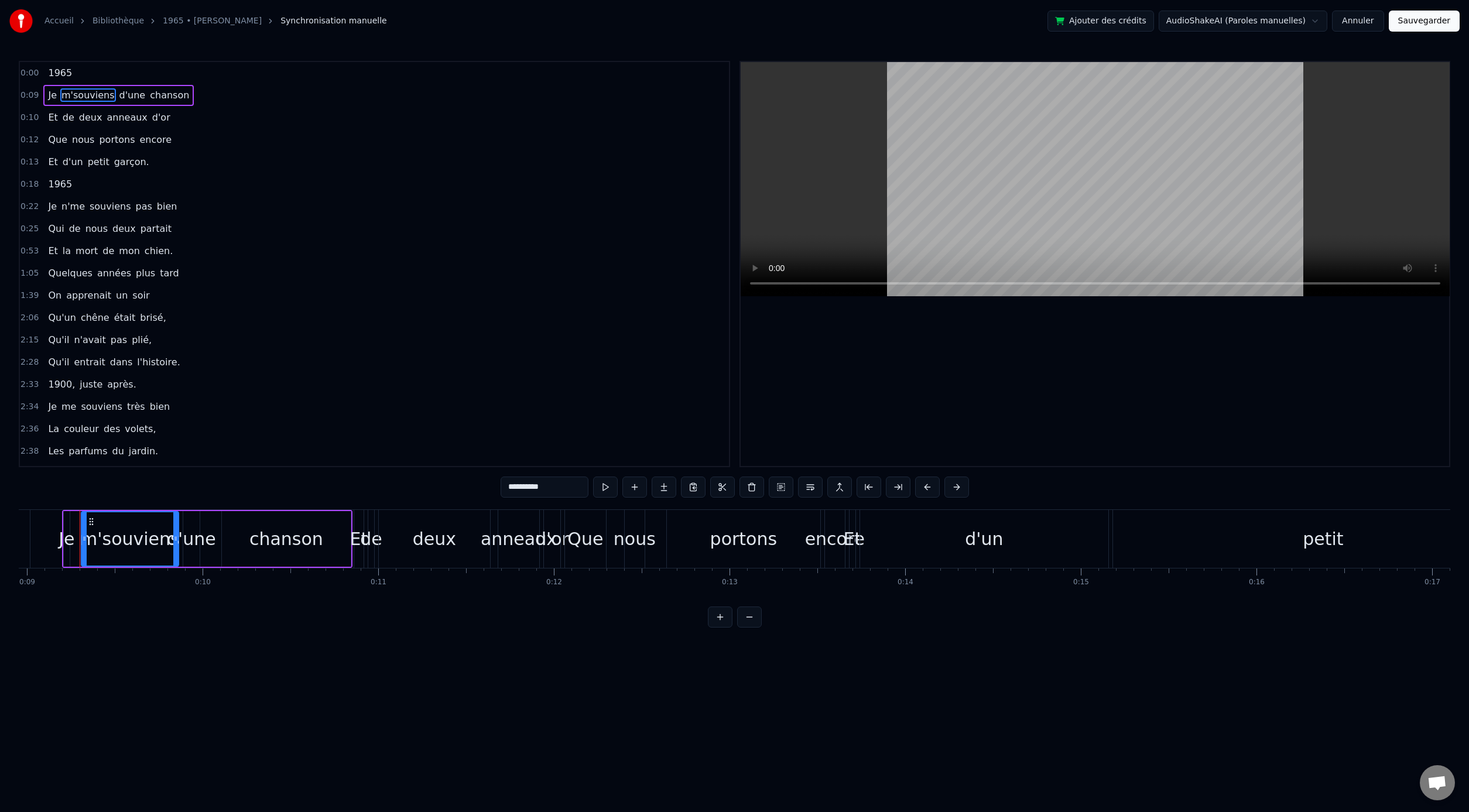
scroll to position [0, 1574]
click at [60, 185] on span "1965" at bounding box center [60, 184] width 26 height 13
type input "****"
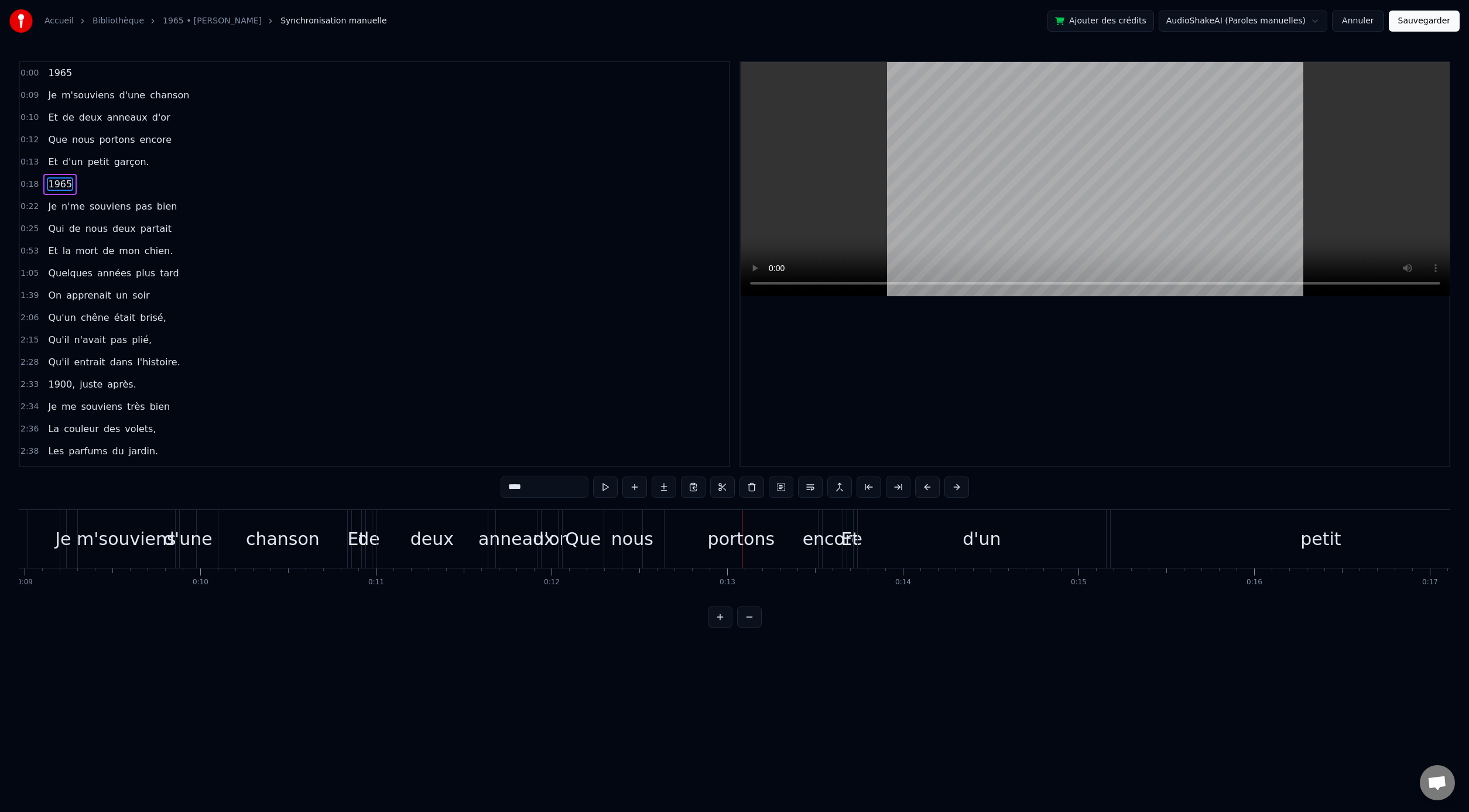
click at [60, 185] on span "1965" at bounding box center [60, 184] width 26 height 13
drag, startPoint x: 1245, startPoint y: 551, endPoint x: 800, endPoint y: 554, distance: 445.0
click at [790, 539] on div "portons" at bounding box center [741, 538] width 154 height 58
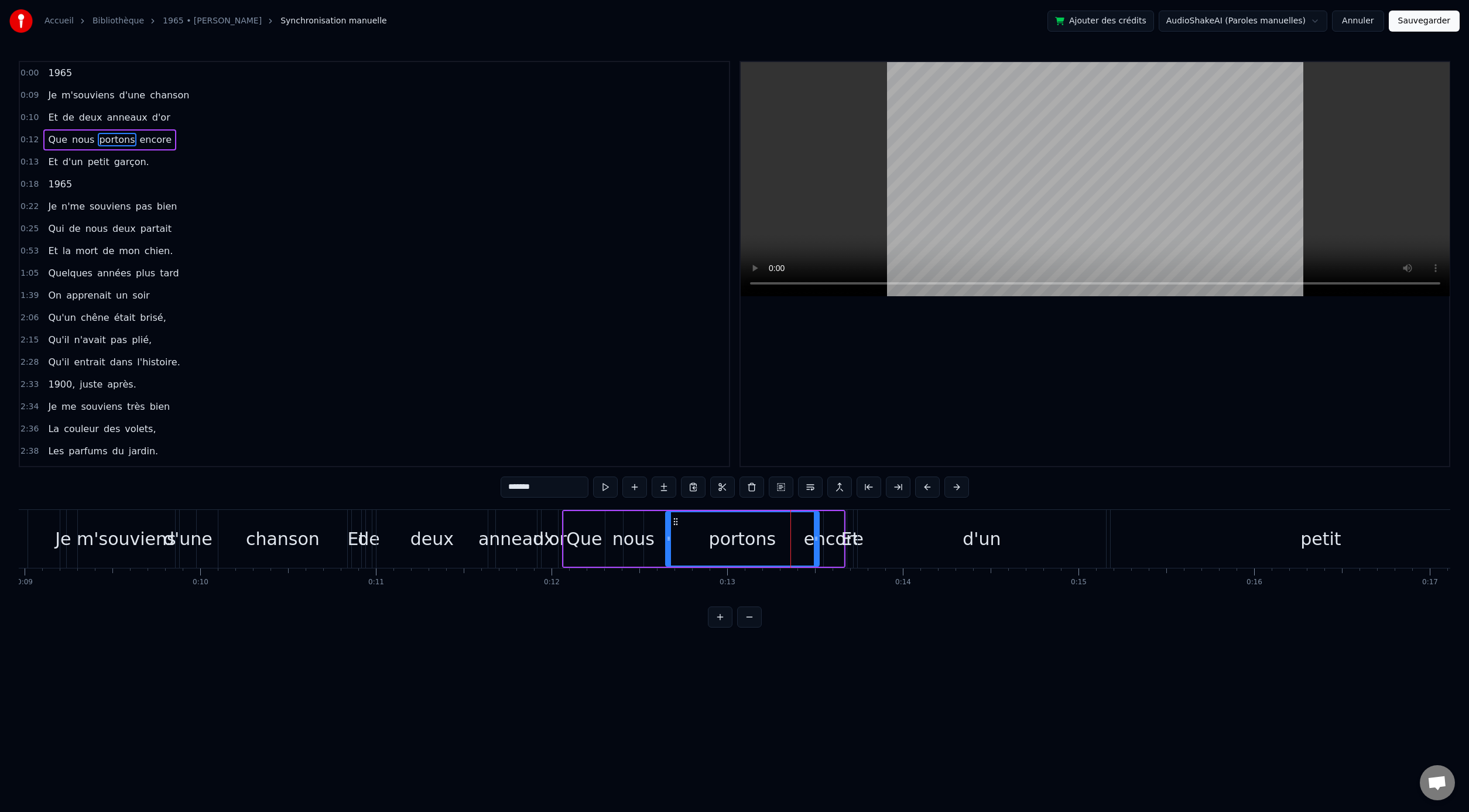
click at [788, 533] on div "portons" at bounding box center [742, 538] width 152 height 53
drag, startPoint x: 787, startPoint y: 533, endPoint x: 775, endPoint y: 535, distance: 12.2
click at [775, 535] on div "portons" at bounding box center [742, 538] width 152 height 53
click at [775, 534] on div "portons" at bounding box center [742, 538] width 152 height 53
drag, startPoint x: 763, startPoint y: 536, endPoint x: 757, endPoint y: 535, distance: 6.1
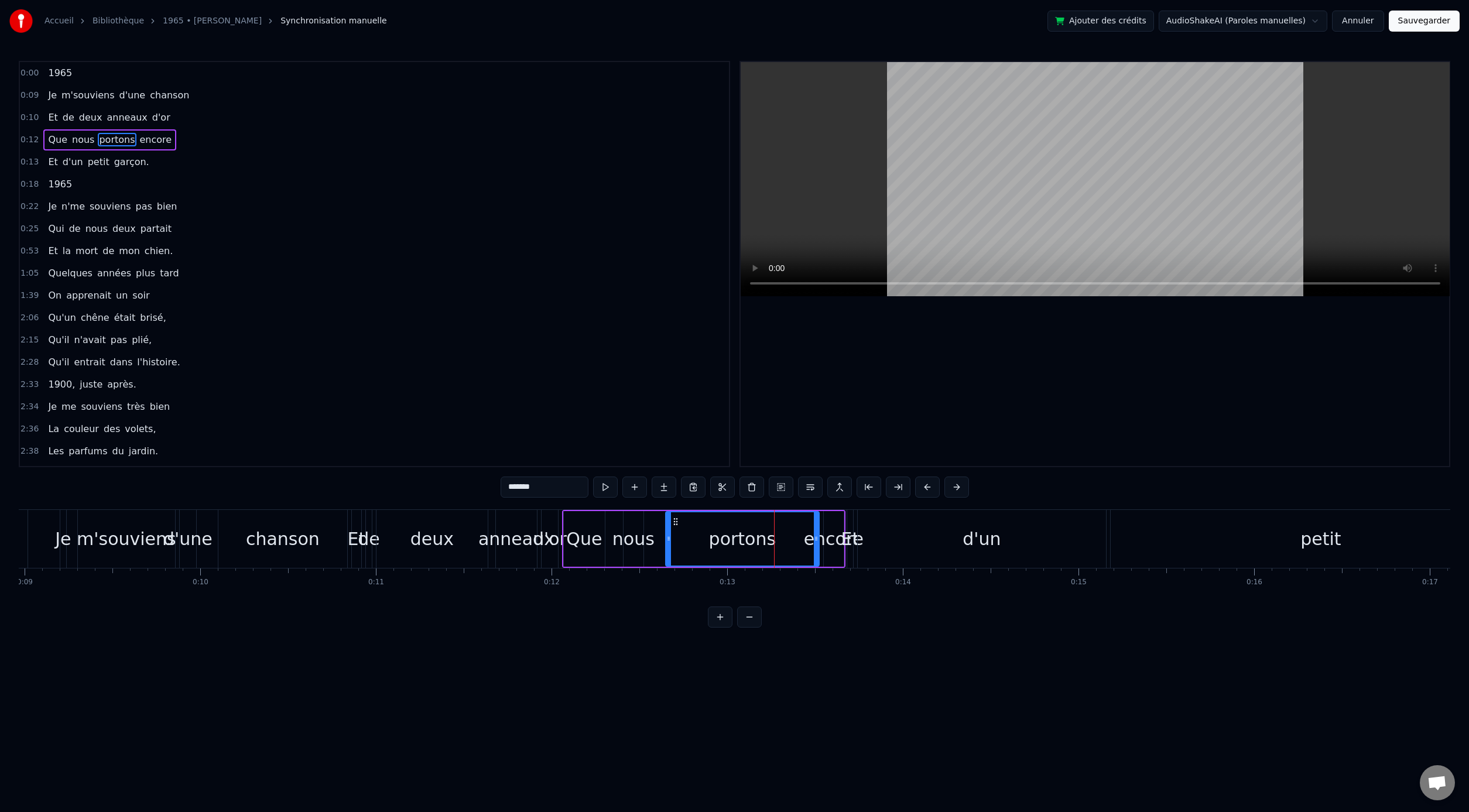
click at [762, 536] on div "portons" at bounding box center [743, 538] width 67 height 26
click at [747, 536] on div "portons" at bounding box center [743, 538] width 67 height 26
click at [742, 536] on div "portons" at bounding box center [743, 538] width 67 height 26
click at [734, 537] on div "portons" at bounding box center [743, 538] width 67 height 26
click at [729, 538] on div "portons" at bounding box center [743, 538] width 67 height 26
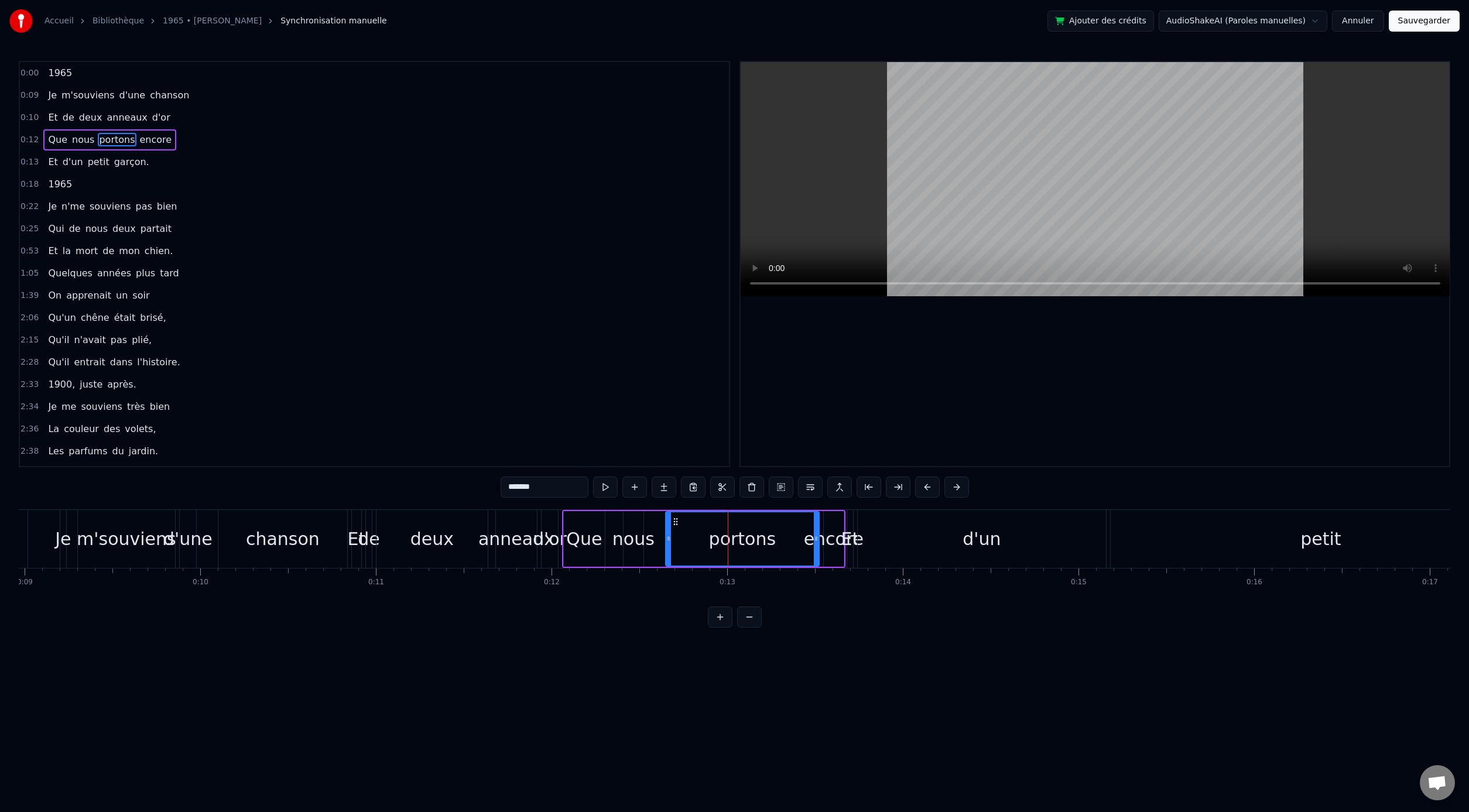
drag, startPoint x: 691, startPoint y: 539, endPoint x: 608, endPoint y: 539, distance: 83.0
click at [609, 539] on div "Que nous portons encore" at bounding box center [703, 538] width 284 height 58
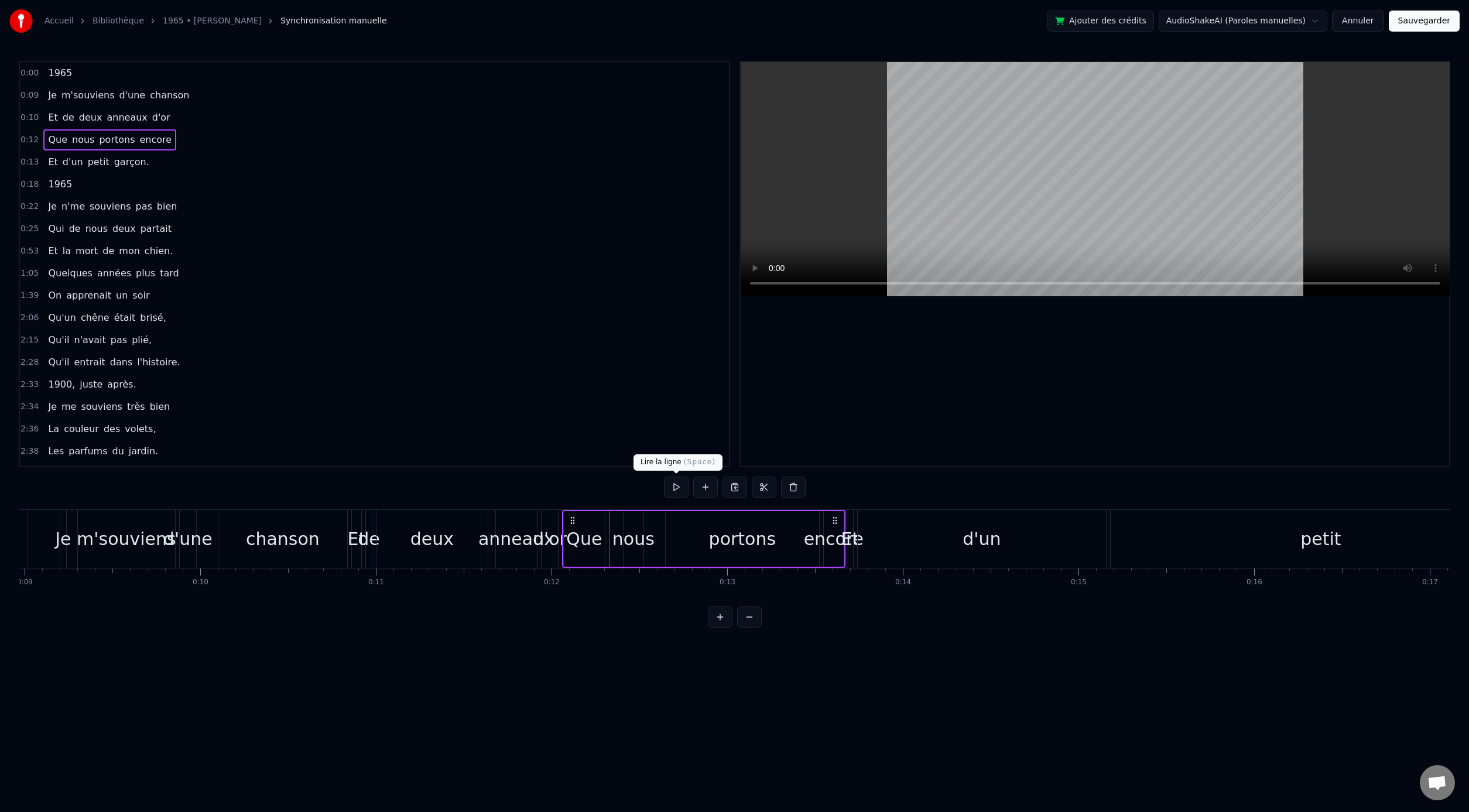
click at [676, 486] on button at bounding box center [676, 487] width 25 height 21
click at [675, 486] on button at bounding box center [676, 487] width 25 height 21
click at [1317, 21] on html "Accueil Bibliothèque 1965 • [PERSON_NAME] Synchronisation manuelle Ajouter des …" at bounding box center [734, 323] width 1469 height 646
click at [1316, 22] on html "Accueil Bibliothèque 1965 • [PERSON_NAME] Synchronisation manuelle Ajouter des …" at bounding box center [734, 323] width 1469 height 646
click at [122, 21] on link "Bibliothèque" at bounding box center [118, 21] width 51 height 11
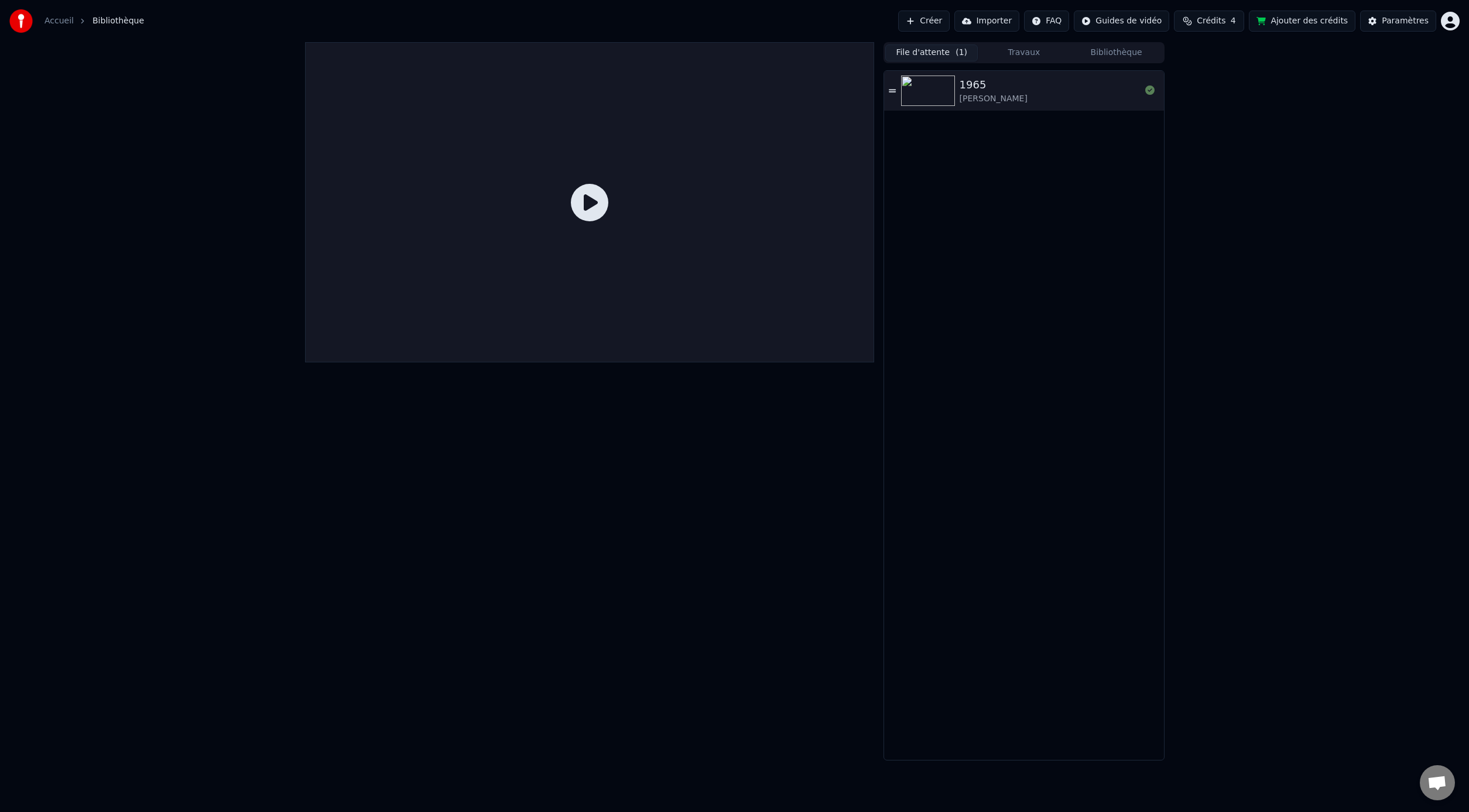
click at [51, 19] on link "Accueil" at bounding box center [59, 21] width 29 height 11
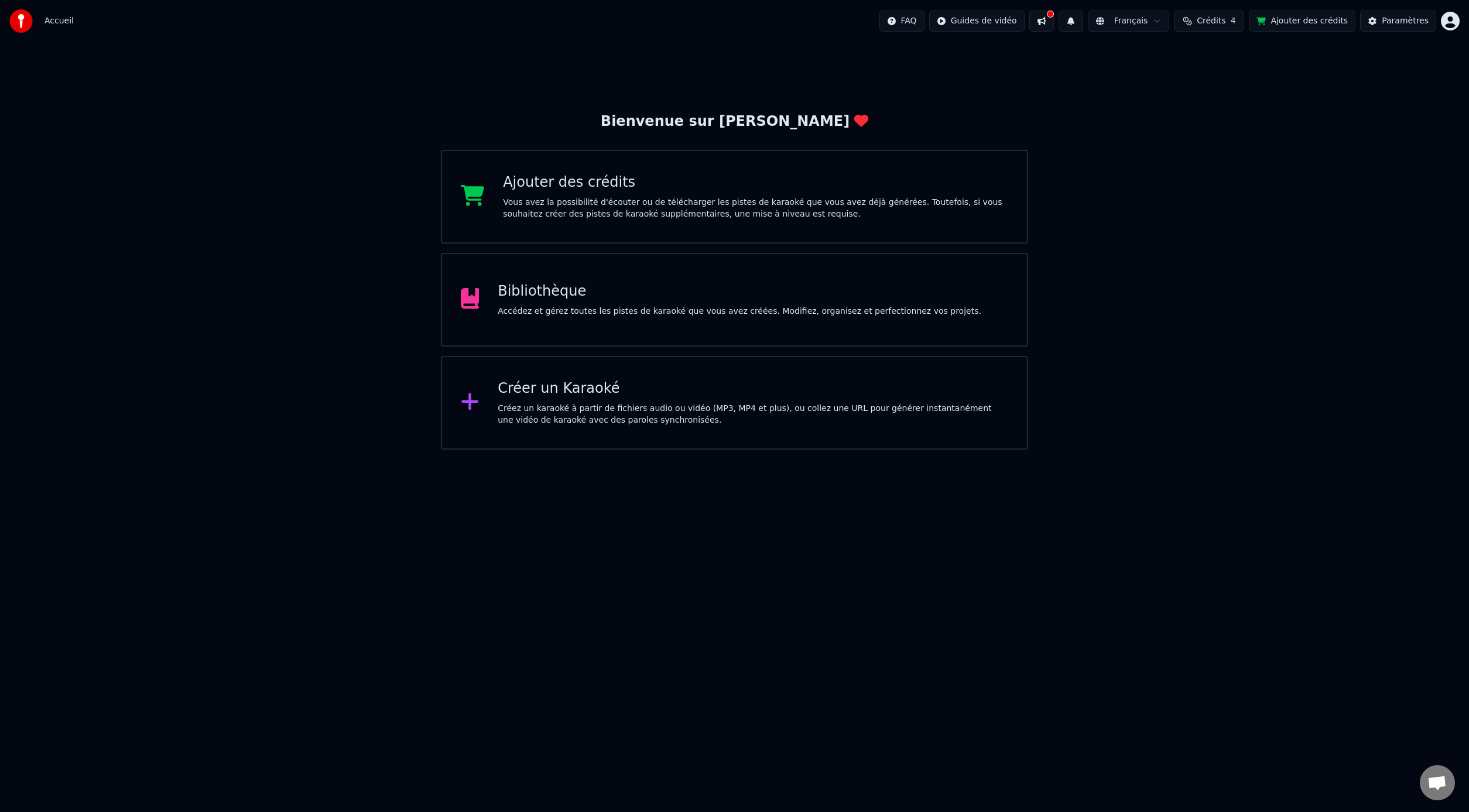
click at [685, 385] on div "Créer un Karaoké" at bounding box center [752, 388] width 511 height 19
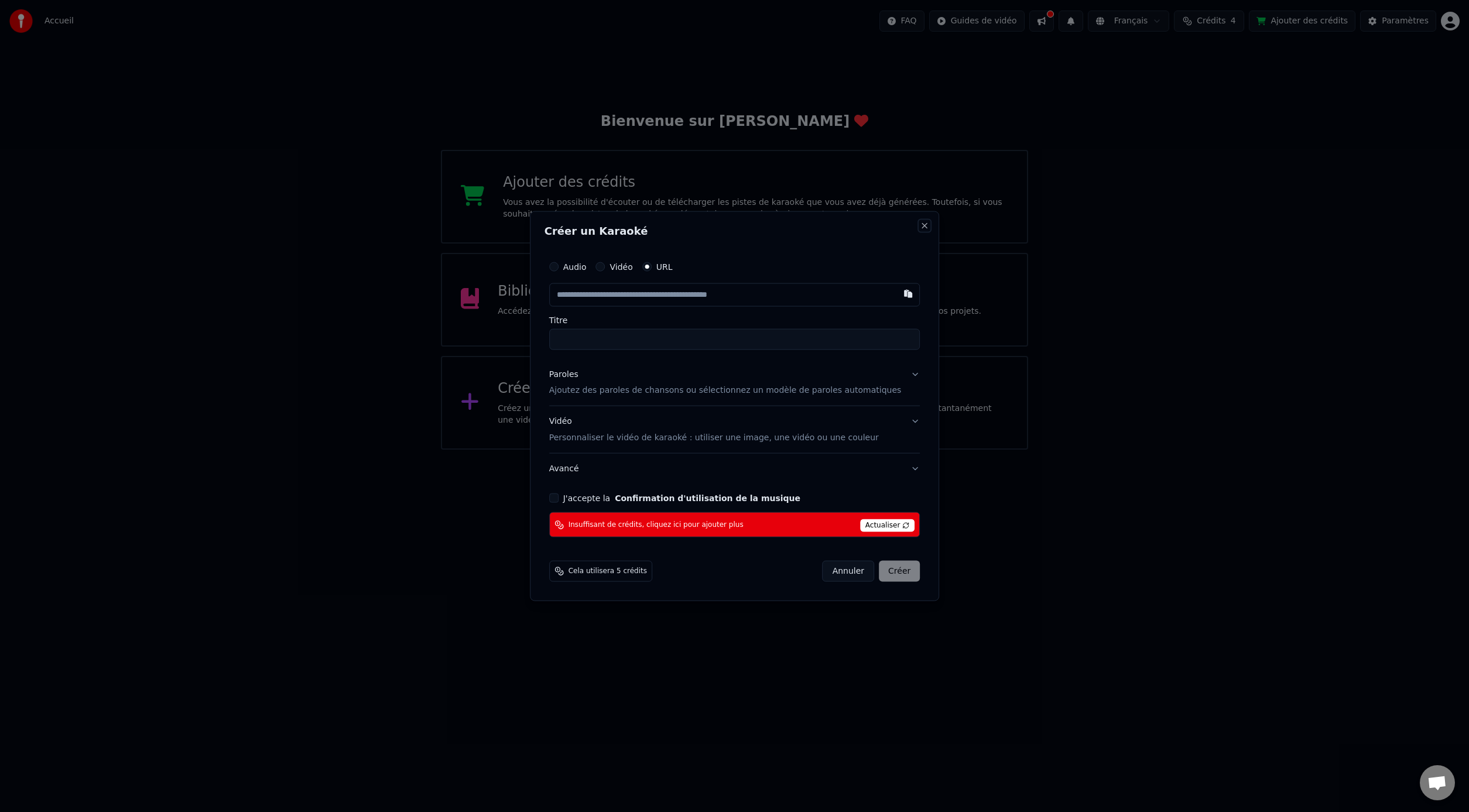
click at [920, 224] on button "Close" at bounding box center [924, 225] width 9 height 9
